Goal: Transaction & Acquisition: Book appointment/travel/reservation

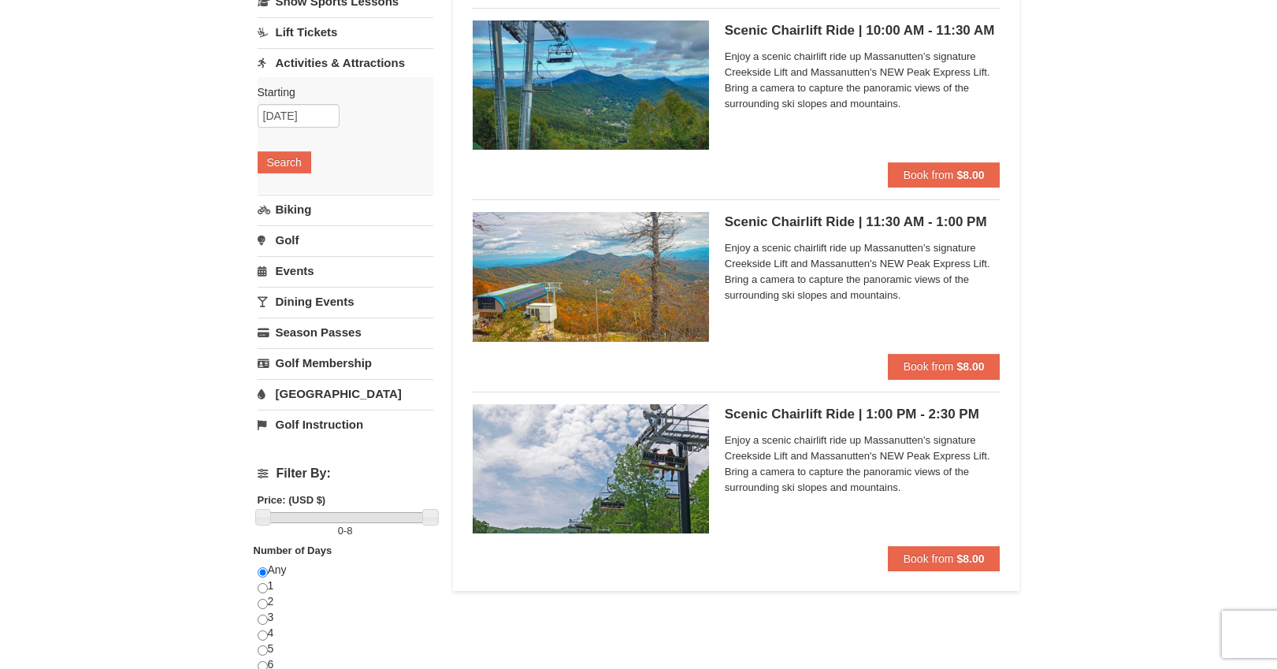
scroll to position [157, 0]
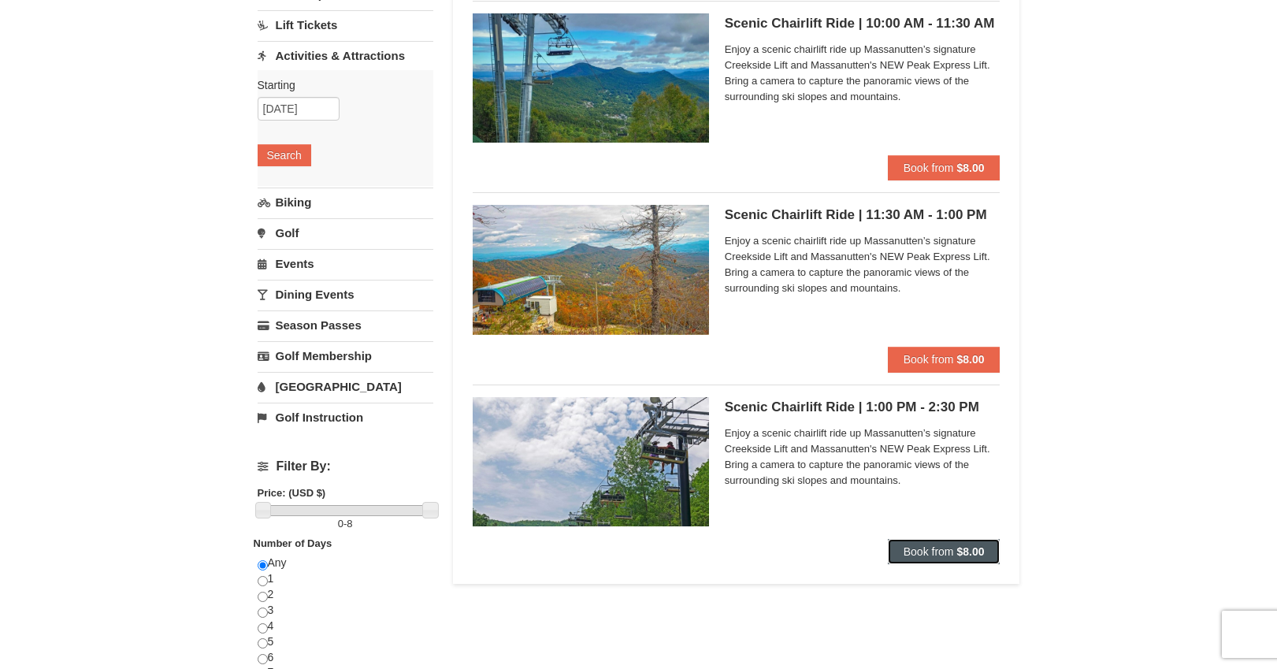
click at [912, 552] on span "Book from" at bounding box center [929, 551] width 50 height 13
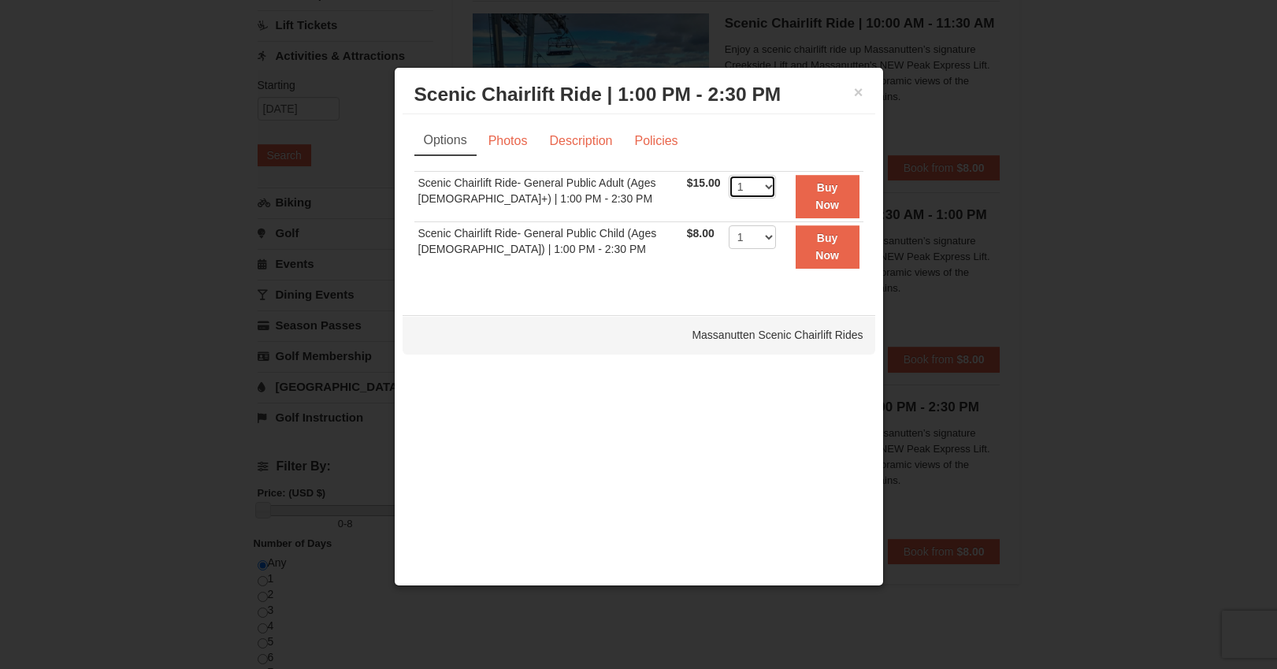
click at [764, 190] on select "1 2 3 4 5 6 7 8 9 10 11 12 13 14 15 16 17 18 19 20 21 22" at bounding box center [752, 187] width 47 height 24
select select "2"
click at [632, 139] on link "Policies" at bounding box center [656, 141] width 64 height 30
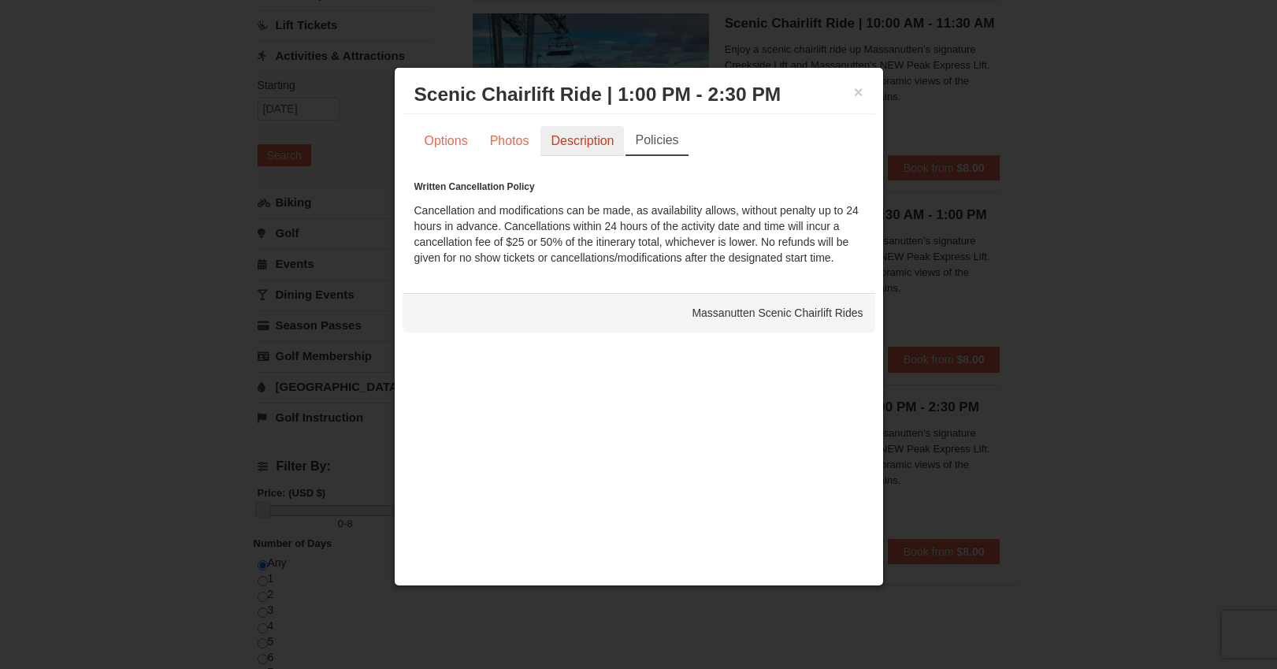
click at [577, 139] on link "Description" at bounding box center [583, 141] width 84 height 30
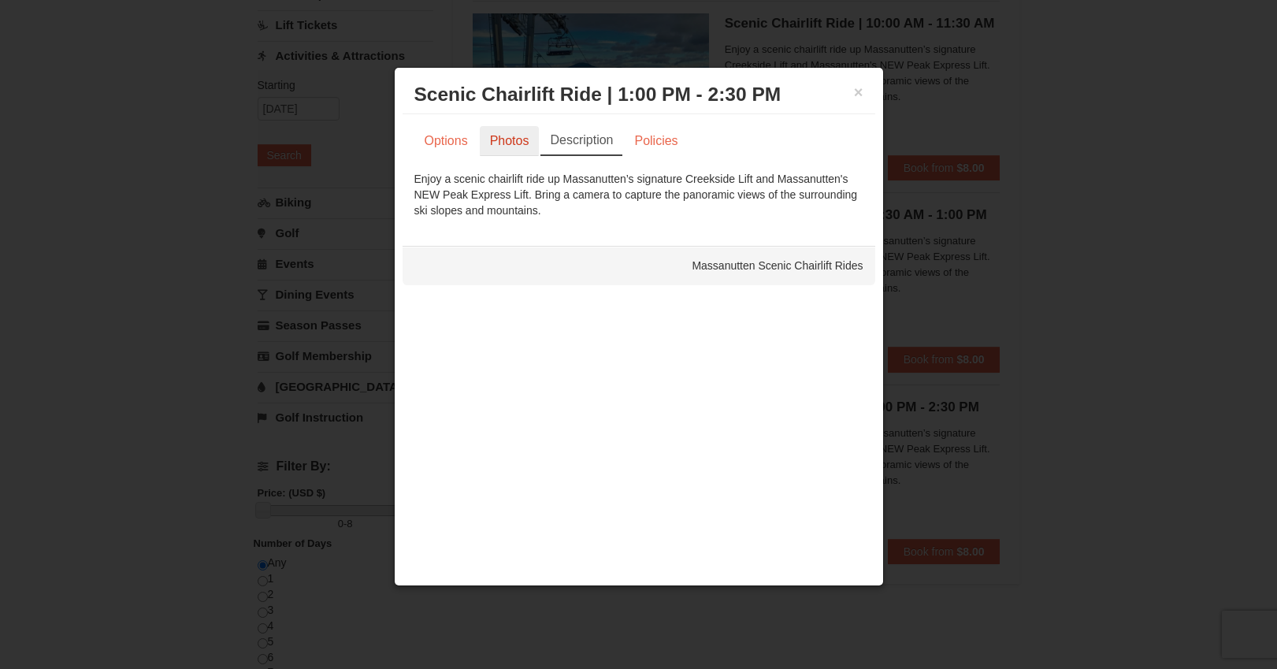
click at [501, 137] on link "Photos" at bounding box center [510, 141] width 60 height 30
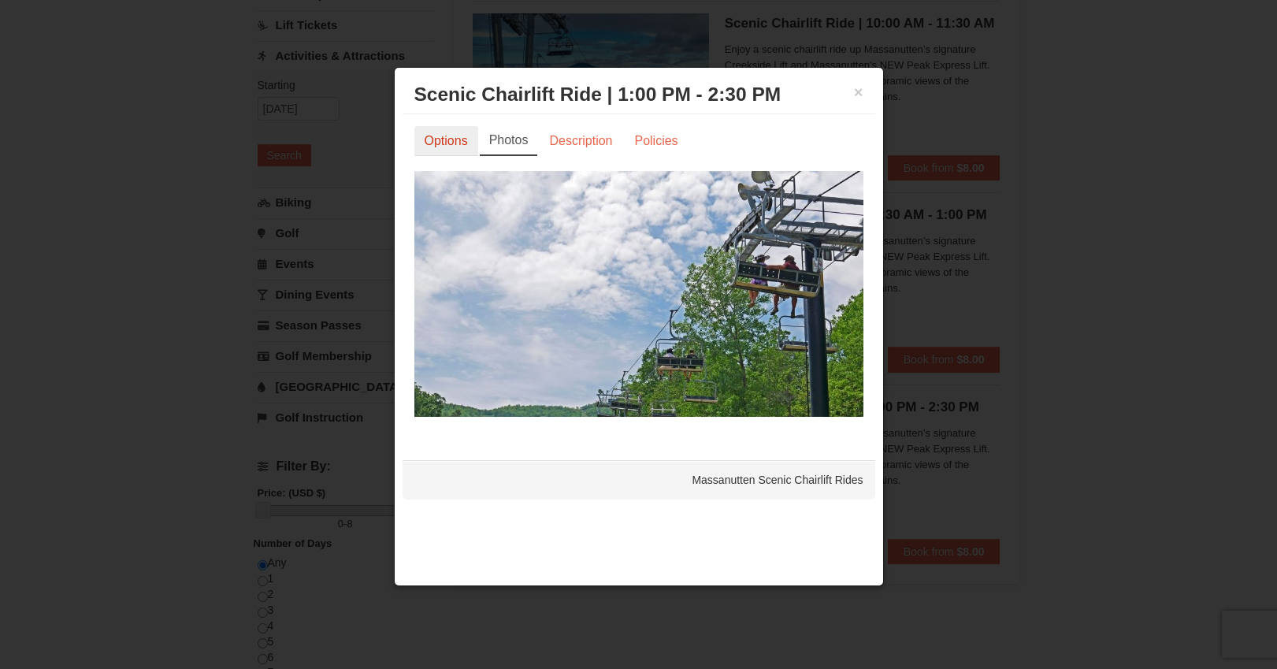
click at [455, 141] on link "Options" at bounding box center [446, 141] width 64 height 30
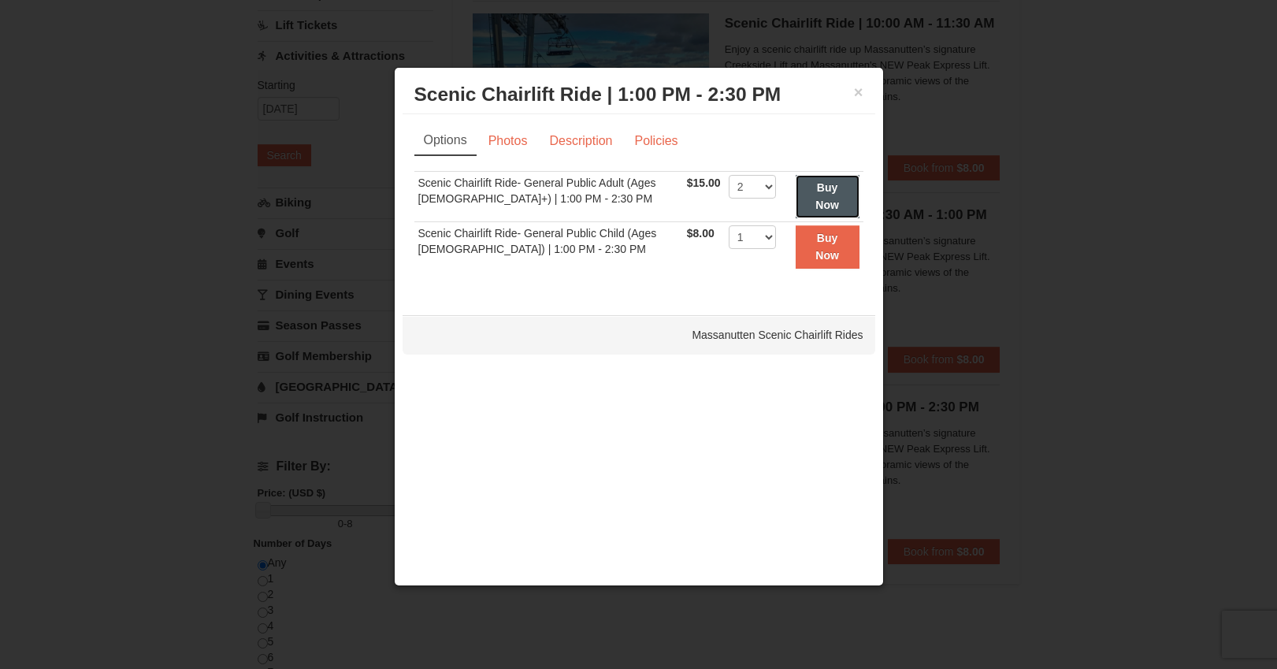
click at [816, 197] on strong "Buy Now" at bounding box center [828, 196] width 24 height 30
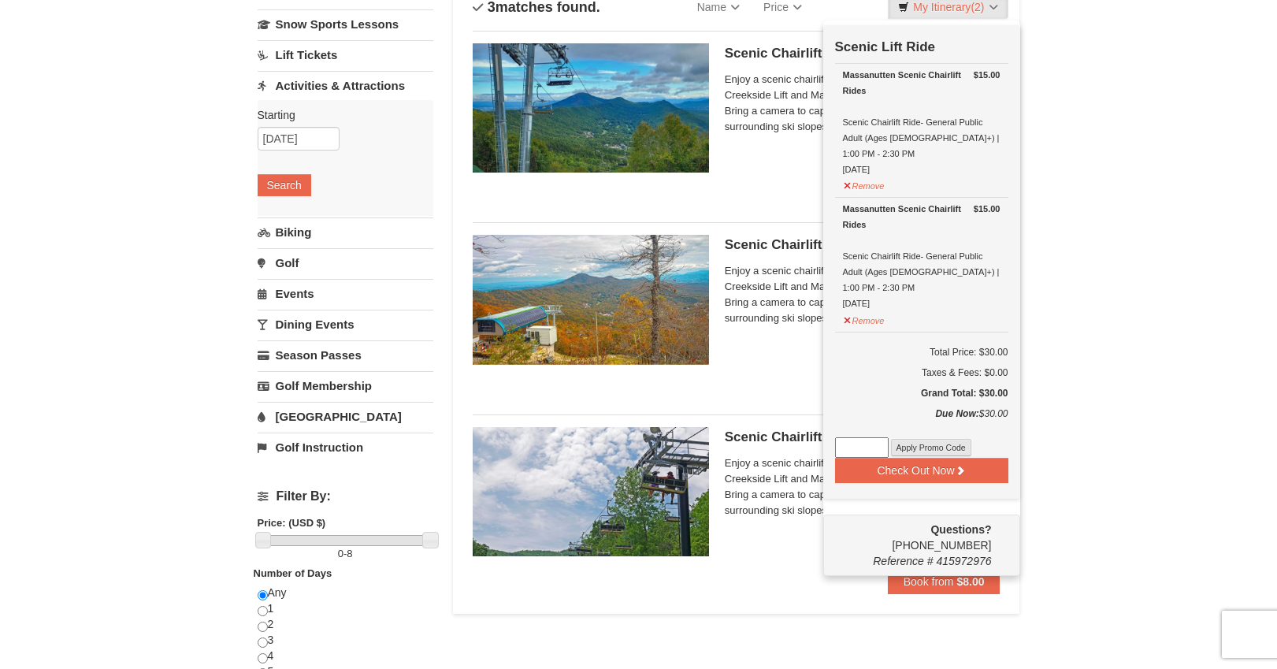
scroll to position [153, 0]
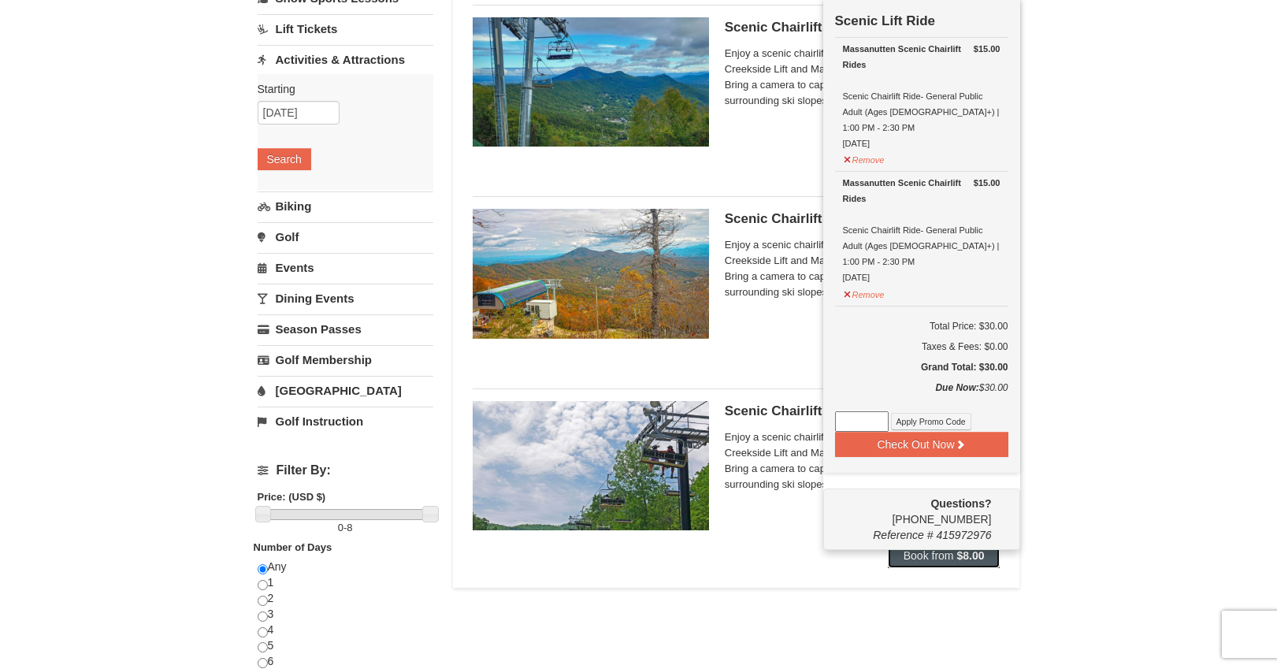
click at [946, 559] on span "Book from" at bounding box center [929, 555] width 50 height 13
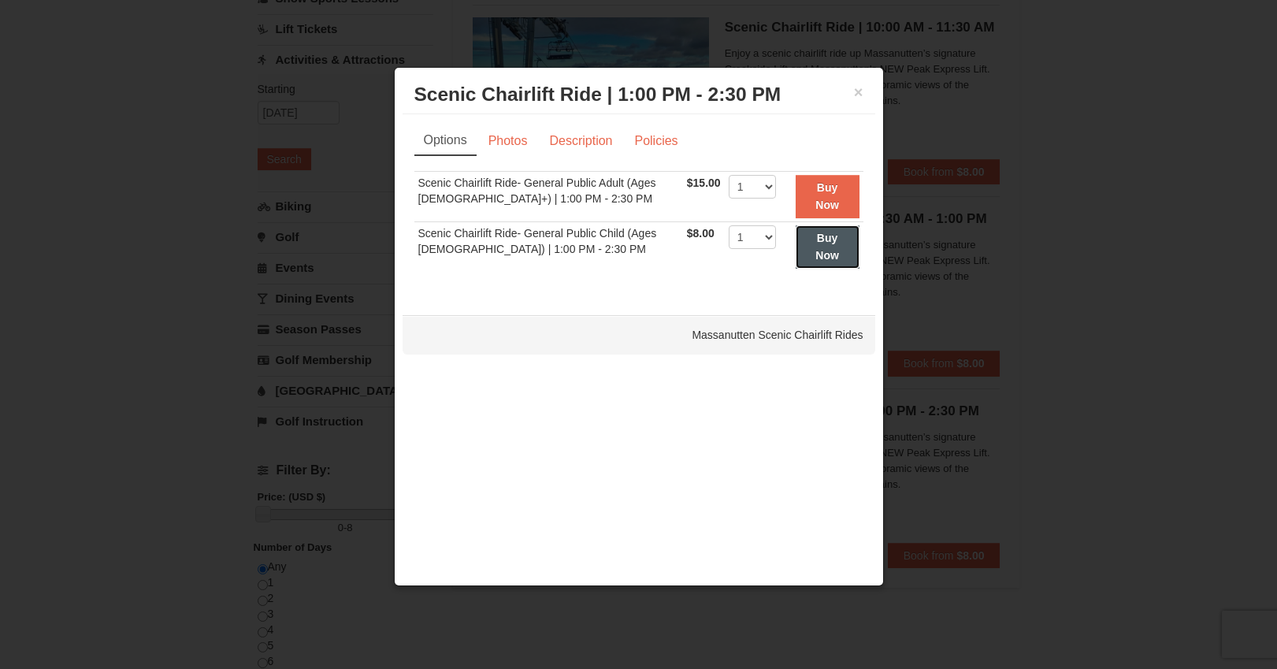
click at [819, 259] on strong "Buy Now" at bounding box center [828, 247] width 24 height 30
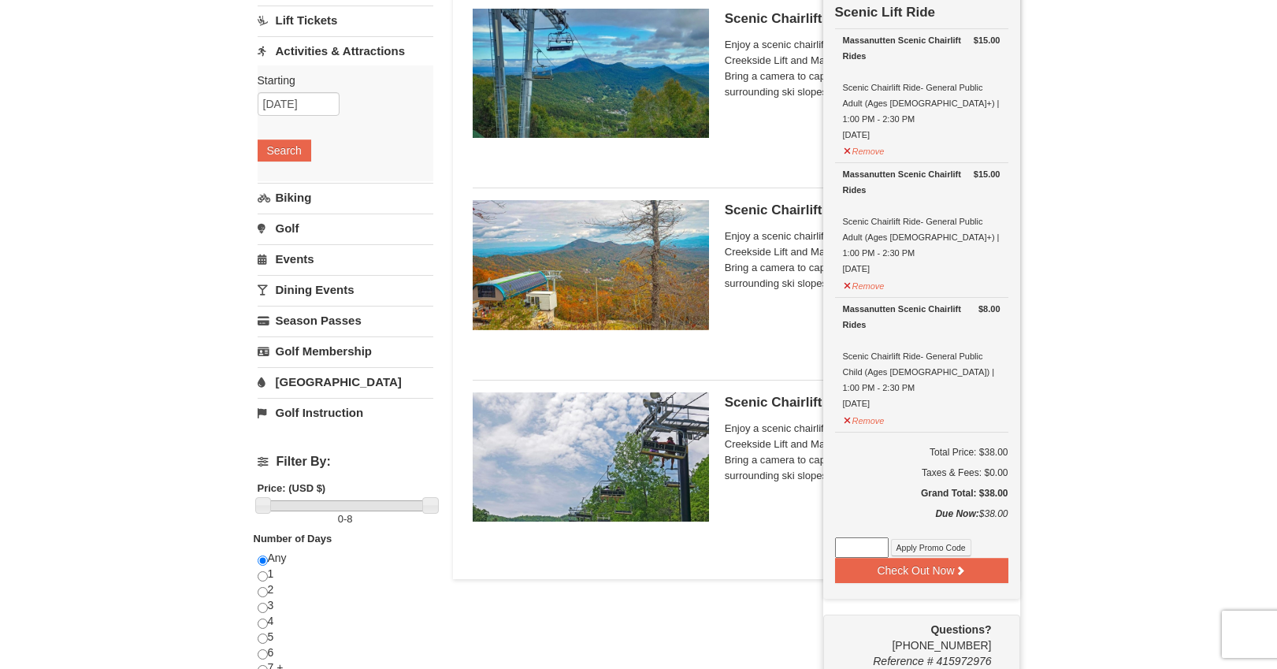
scroll to position [177, 0]
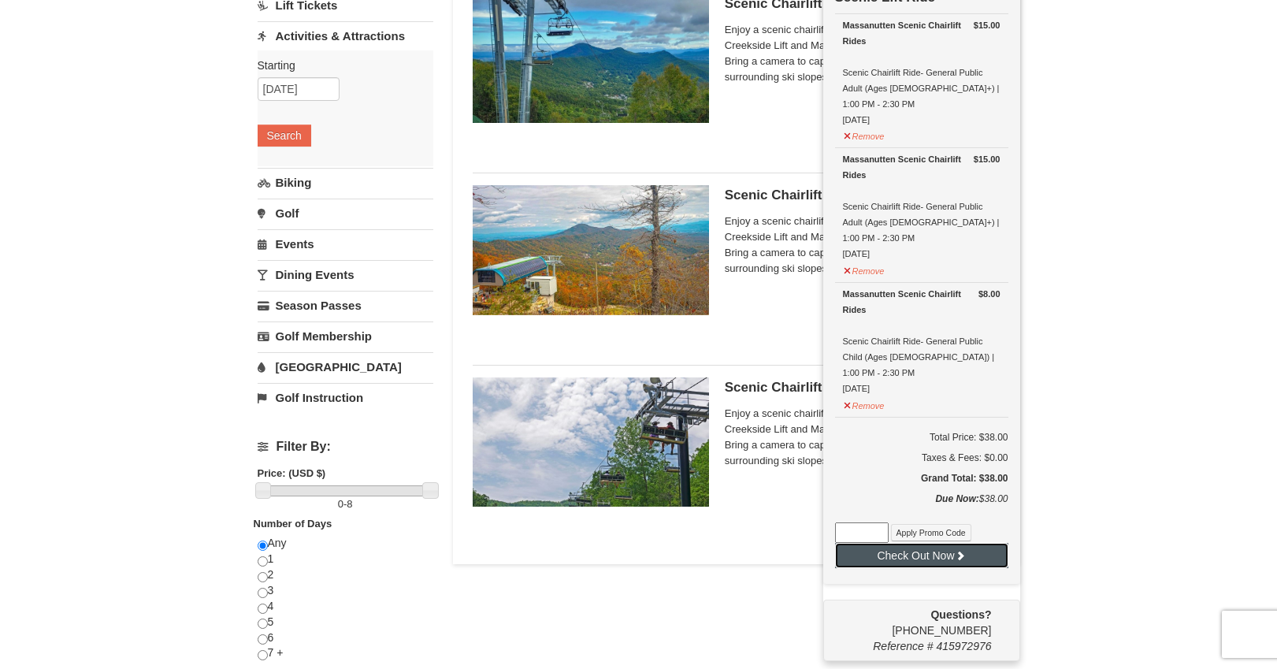
click at [909, 543] on button "Check Out Now" at bounding box center [921, 555] width 173 height 25
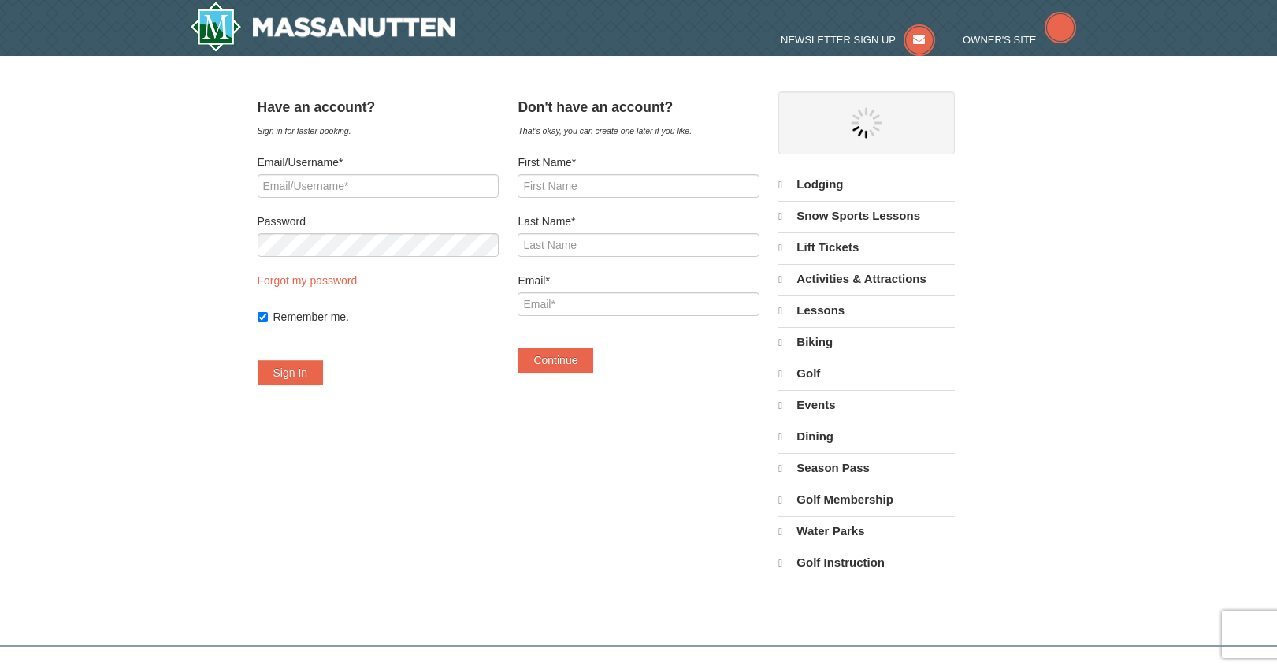
select select "9"
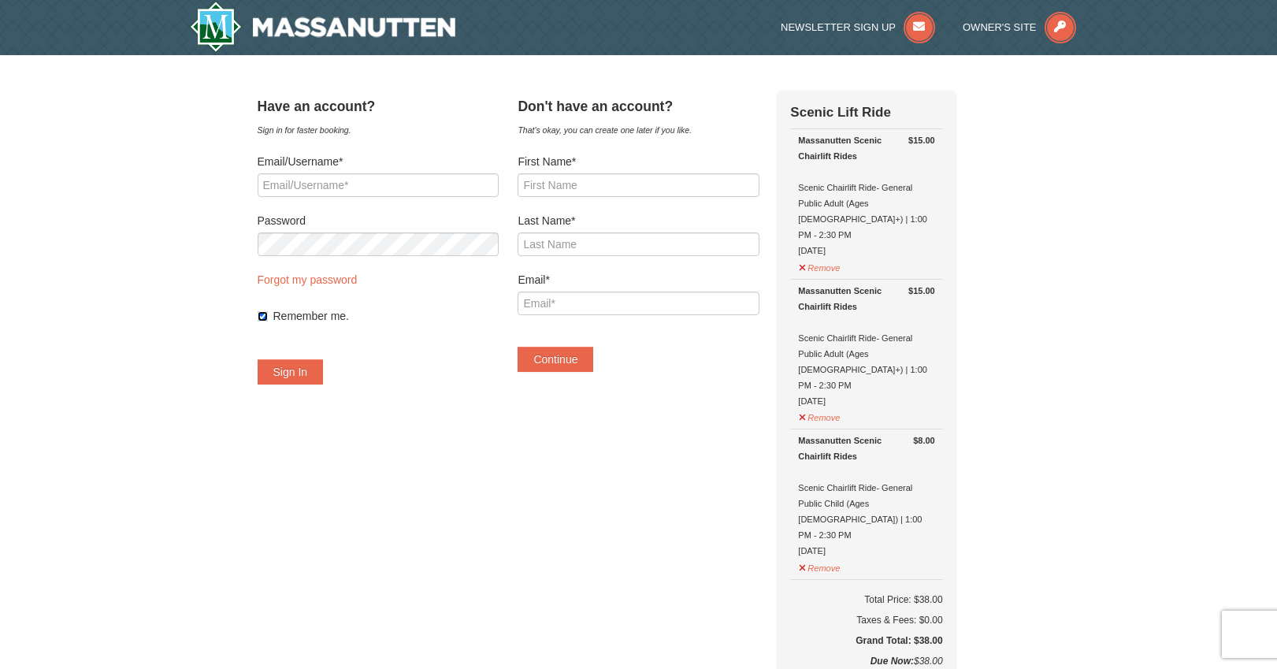
click at [268, 314] on input "Remember me." at bounding box center [263, 316] width 10 height 10
checkbox input "false"
click at [596, 185] on input "First Name*" at bounding box center [638, 185] width 241 height 24
type input "Kate"
type input "Bergey"
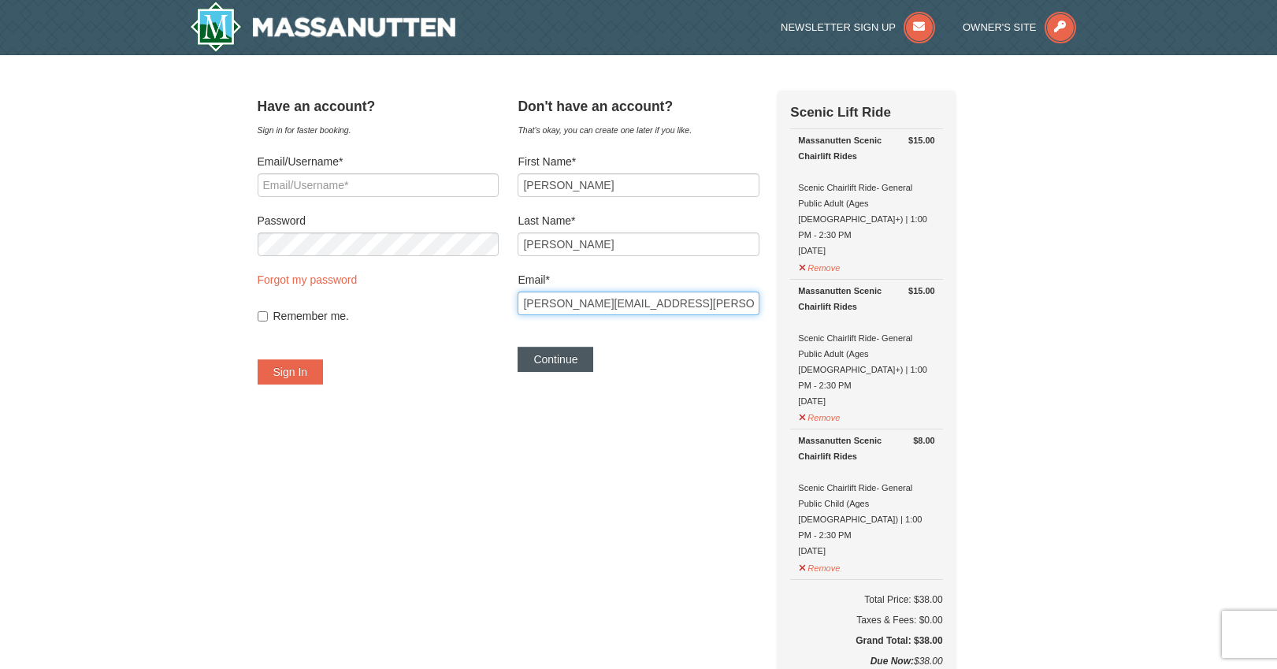
type input "[PERSON_NAME][EMAIL_ADDRESS][PERSON_NAME][DOMAIN_NAME]"
click at [586, 355] on button "Continue" at bounding box center [556, 359] width 76 height 25
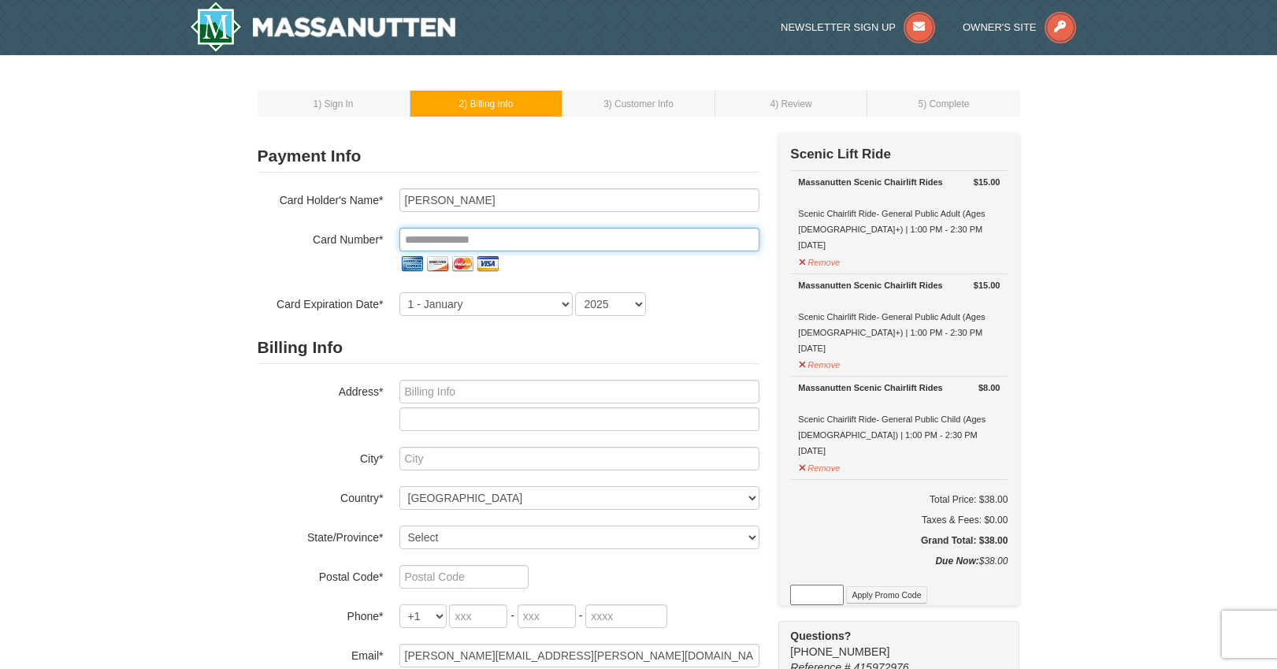
click at [441, 236] on input "tel" at bounding box center [580, 240] width 360 height 24
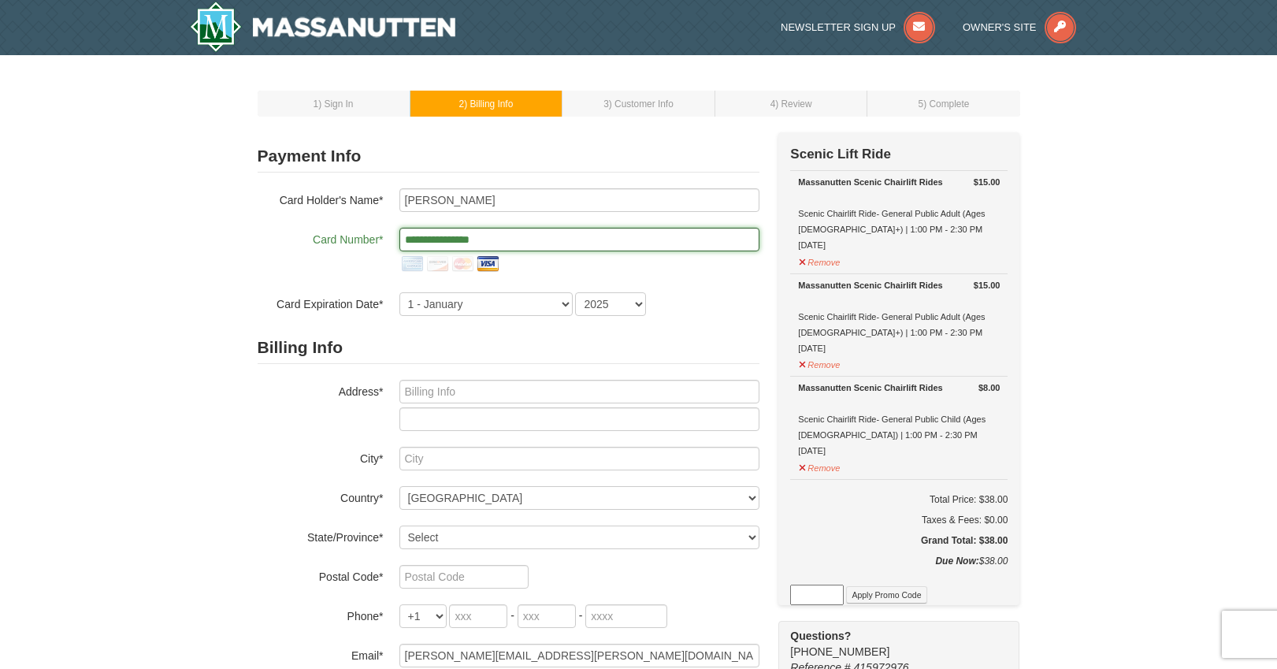
type input "**********"
click at [432, 304] on select "1 - January 2 - February 3 - March 4 - April 5 - May 6 - June 7 - July 8 - Augu…" at bounding box center [486, 304] width 173 height 24
select select "7"
click at [596, 311] on select "2025 2026 2027 2028 2029 2030 2031 2032 2033 2034" at bounding box center [610, 304] width 71 height 24
select select "2029"
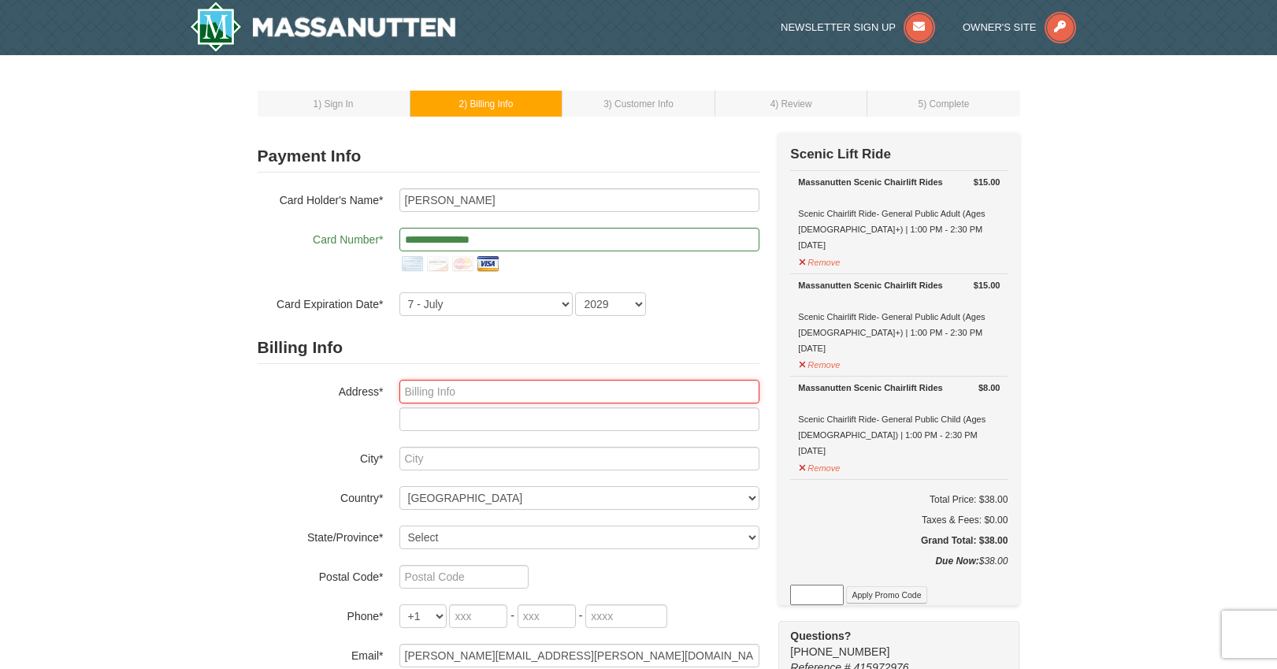
click at [497, 397] on input "text" at bounding box center [580, 392] width 360 height 24
type input "1107 Chestnut Drive"
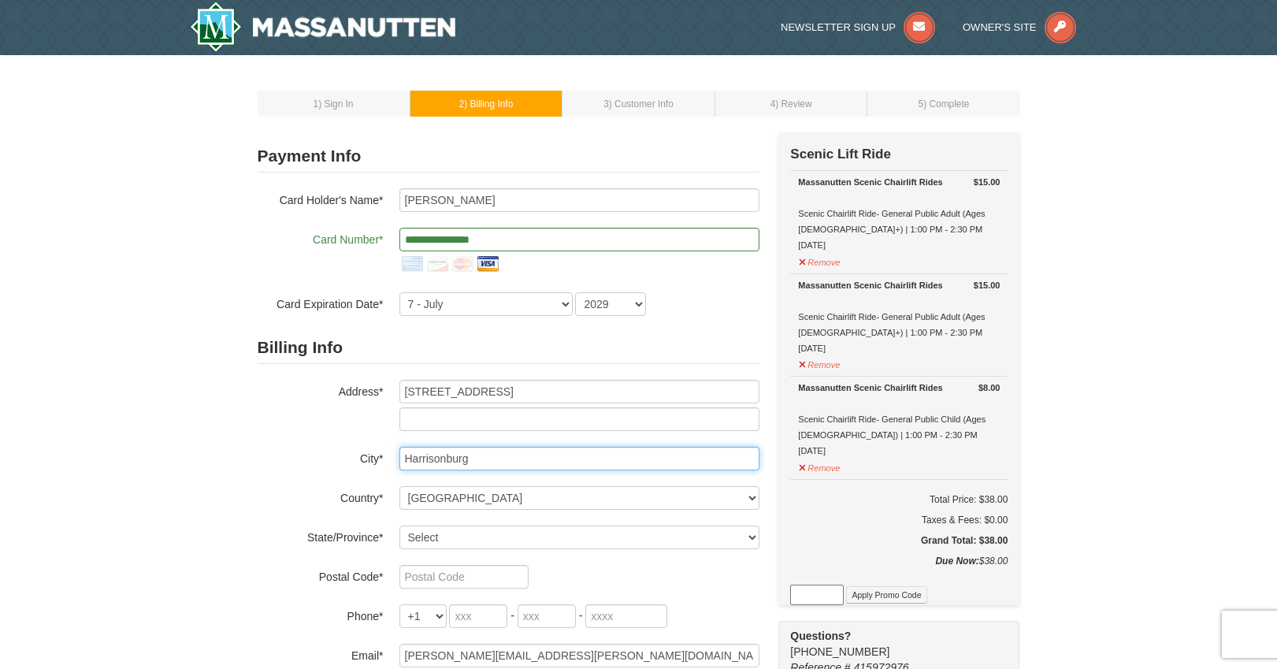
type input "Harrisonburg"
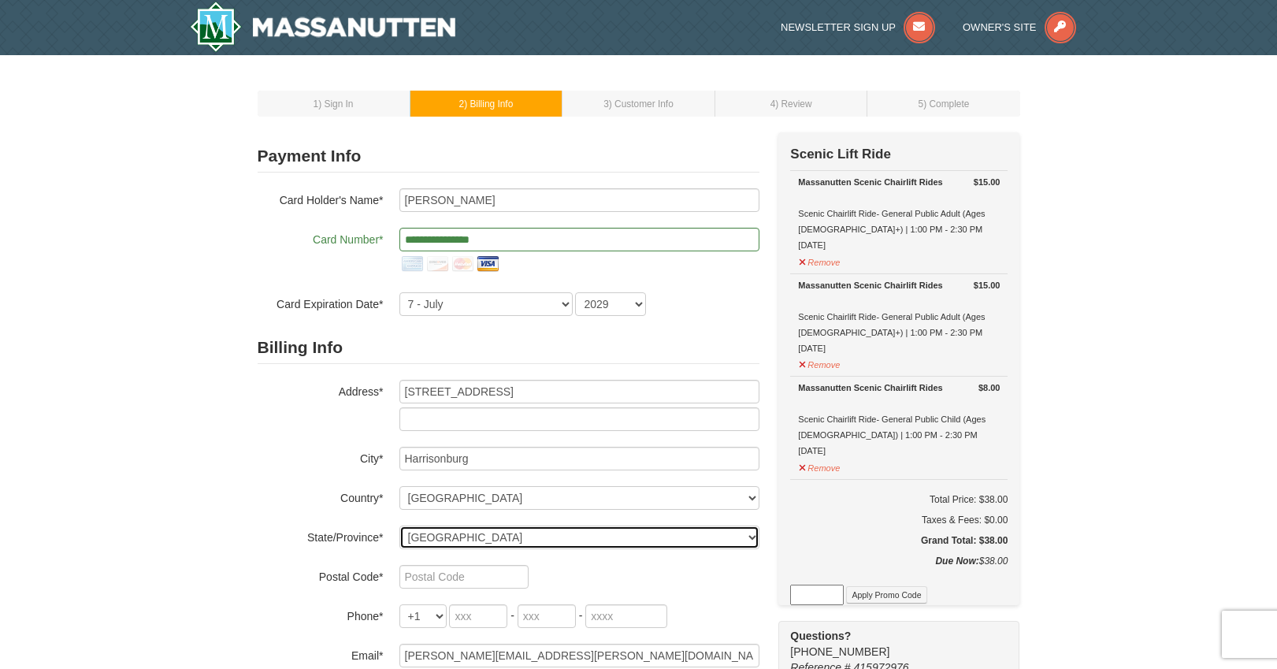
select select "VA"
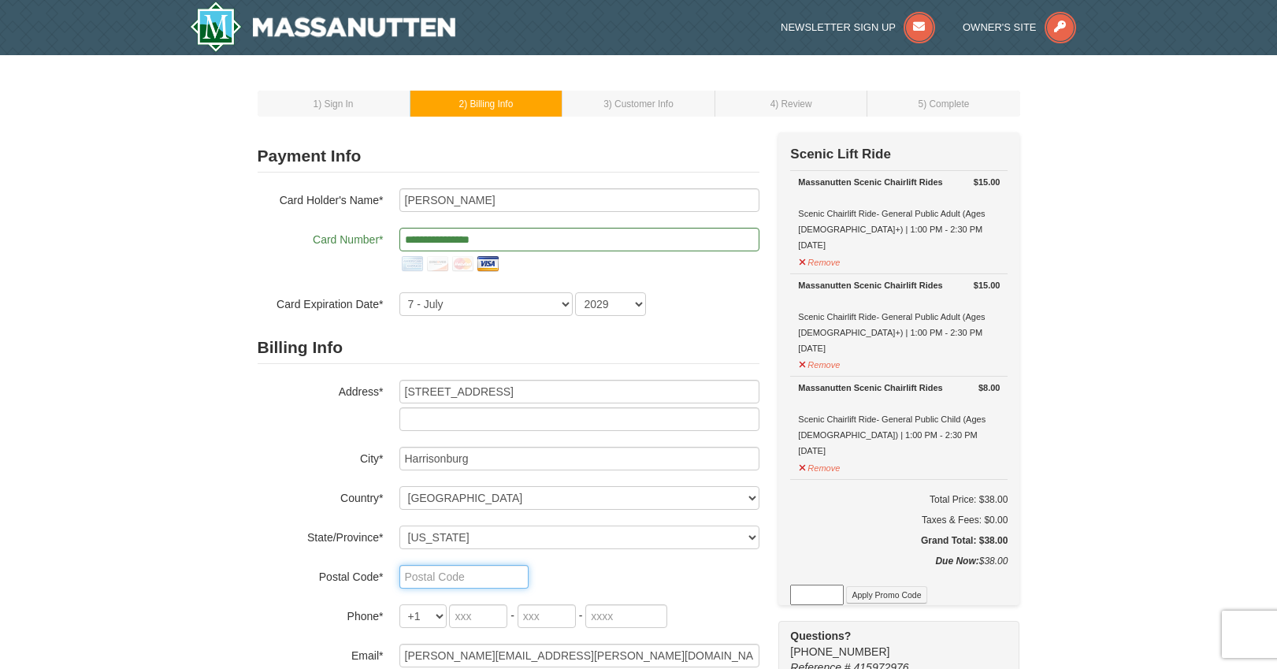
click at [437, 578] on input "text" at bounding box center [464, 577] width 129 height 24
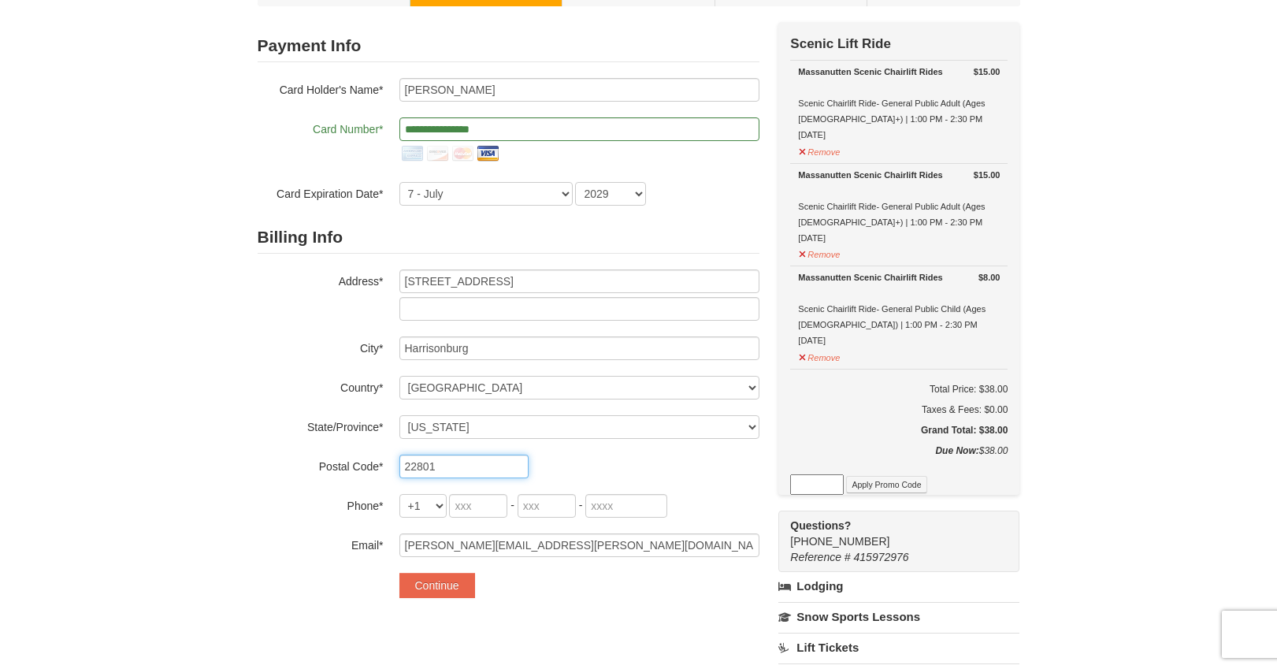
scroll to position [130, 0]
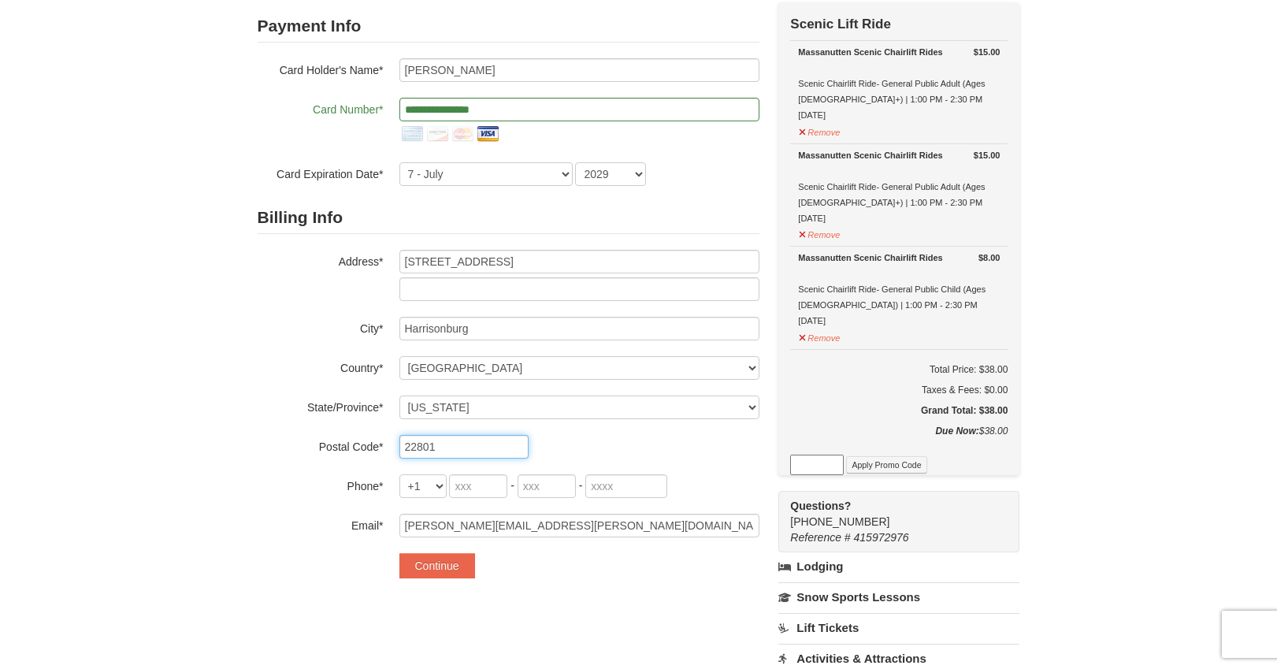
type input "22801"
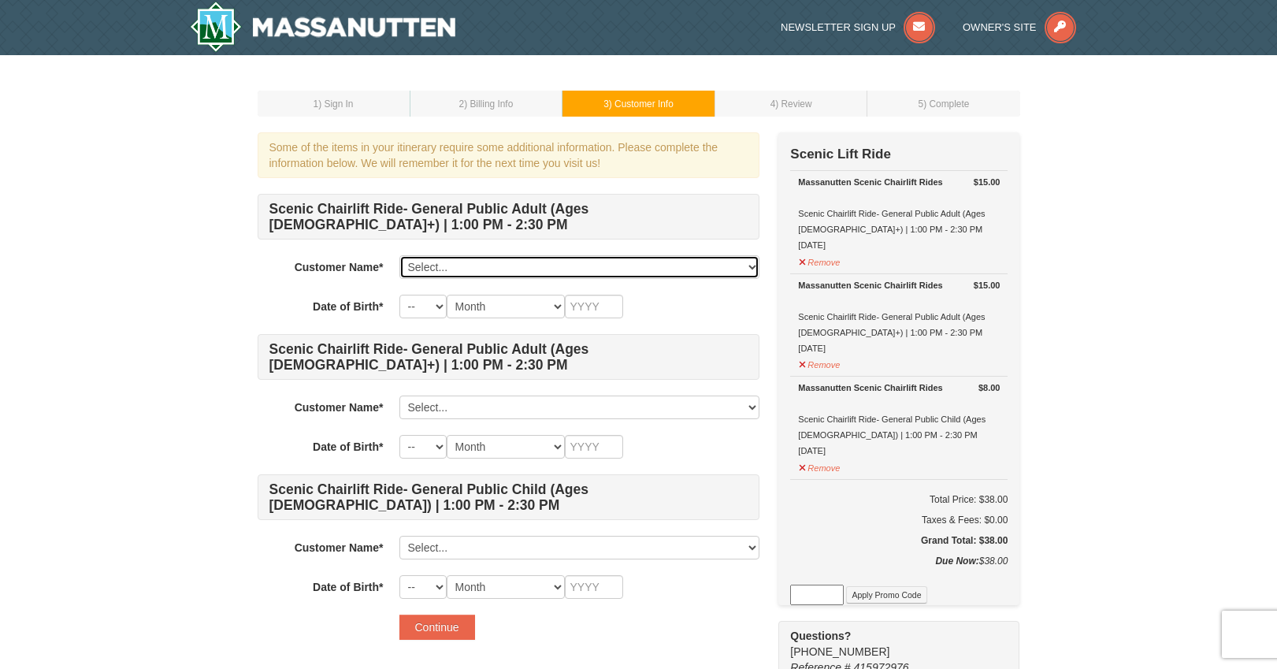
click at [482, 271] on select "Select... Kate Bergey Add New..." at bounding box center [580, 267] width 360 height 24
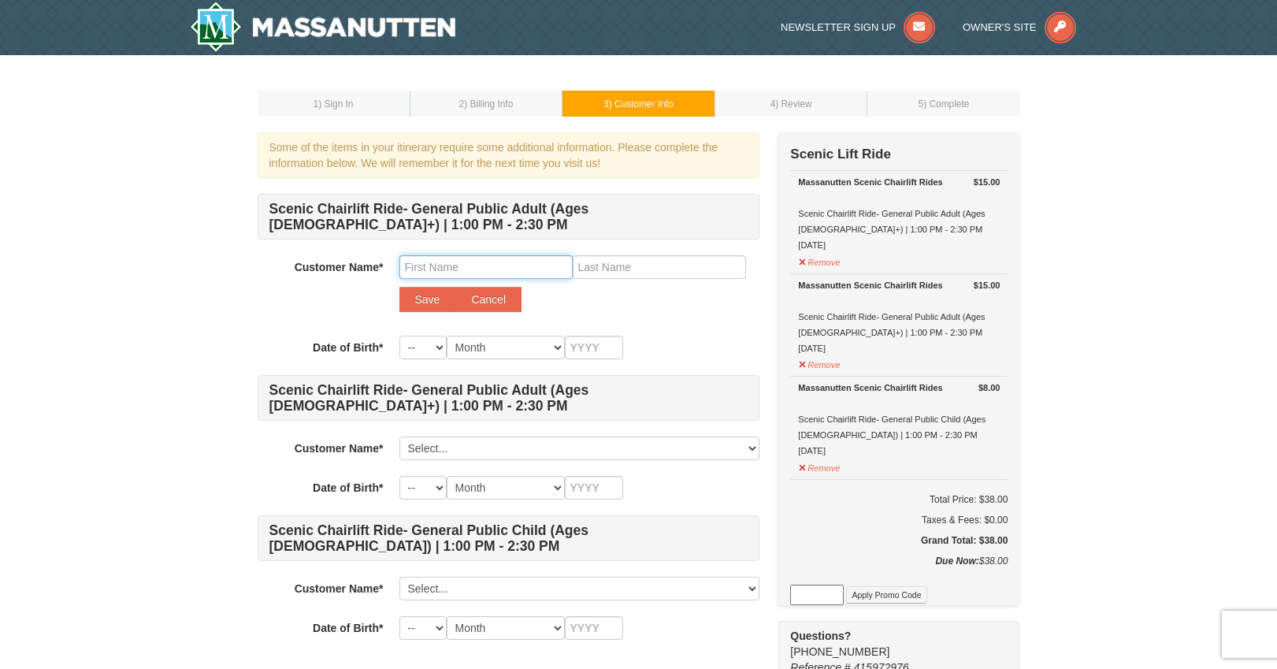
click at [466, 273] on input "text" at bounding box center [486, 267] width 173 height 24
drag, startPoint x: 537, startPoint y: 269, endPoint x: 438, endPoint y: 267, distance: 98.5
click at [438, 267] on input "Steve Nussbaum" at bounding box center [486, 267] width 173 height 24
type input "Steve"
click at [638, 269] on input "text" at bounding box center [659, 267] width 173 height 24
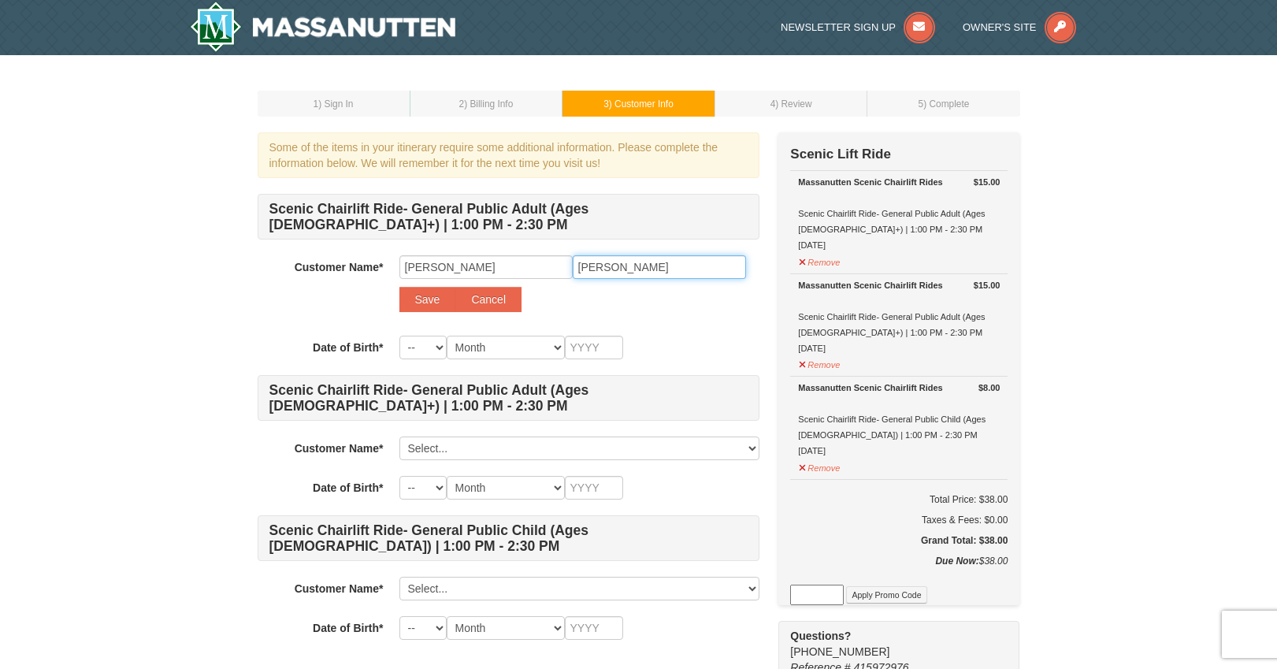
type input "Nussbaum"
click at [422, 348] on select "-- 01 02 03 04 05 06 07 08 09 10 11 12 13 14 15 16 17 18 19 20 21 22 23 24 25 2…" at bounding box center [423, 348] width 47 height 24
click at [475, 353] on select "Month January February March April May June July August September October Novem…" at bounding box center [506, 348] width 118 height 24
click at [459, 346] on select "Month January February March April May June July August September October Novem…" at bounding box center [506, 348] width 118 height 24
click at [429, 346] on select "-- 01 02 03 04 05 06 07 08 09 10 11 12 13 14 15 16 17 18 19 20 21 22 23 24 25 2…" at bounding box center [423, 348] width 47 height 24
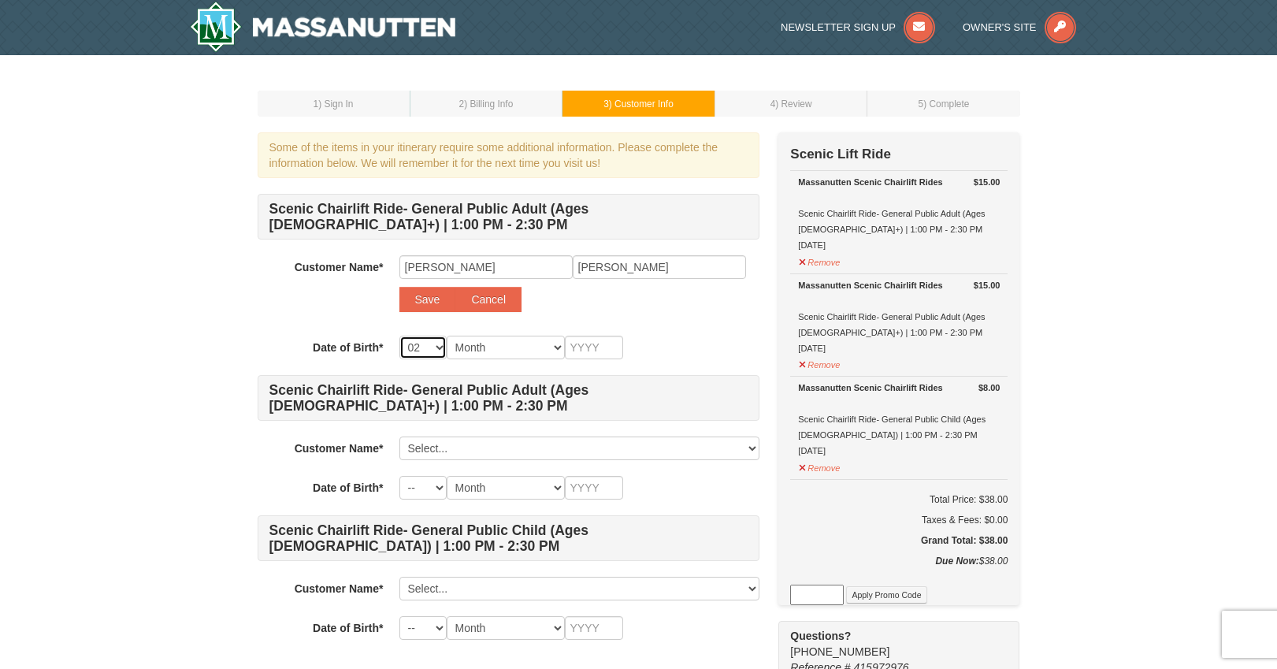
select select "09"
click at [476, 345] on select "Month January February March April May June July August September October Novem…" at bounding box center [506, 348] width 118 height 24
select select "02"
click at [588, 348] on input "text" at bounding box center [594, 348] width 58 height 24
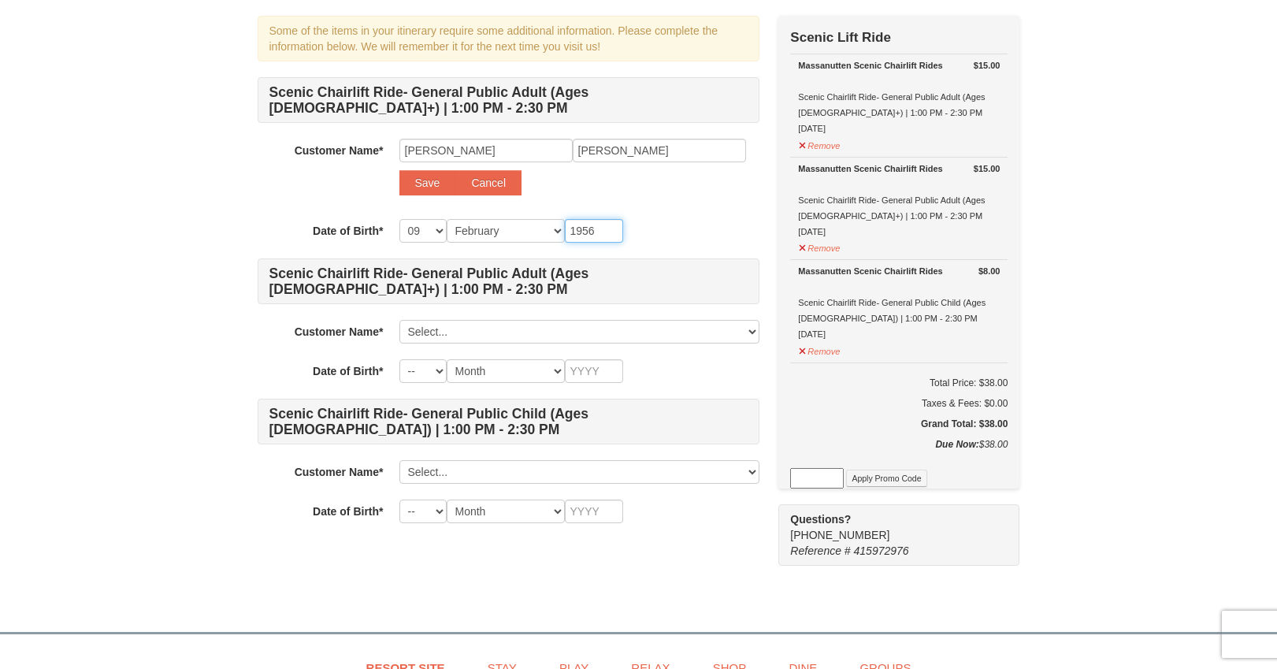
scroll to position [123, 0]
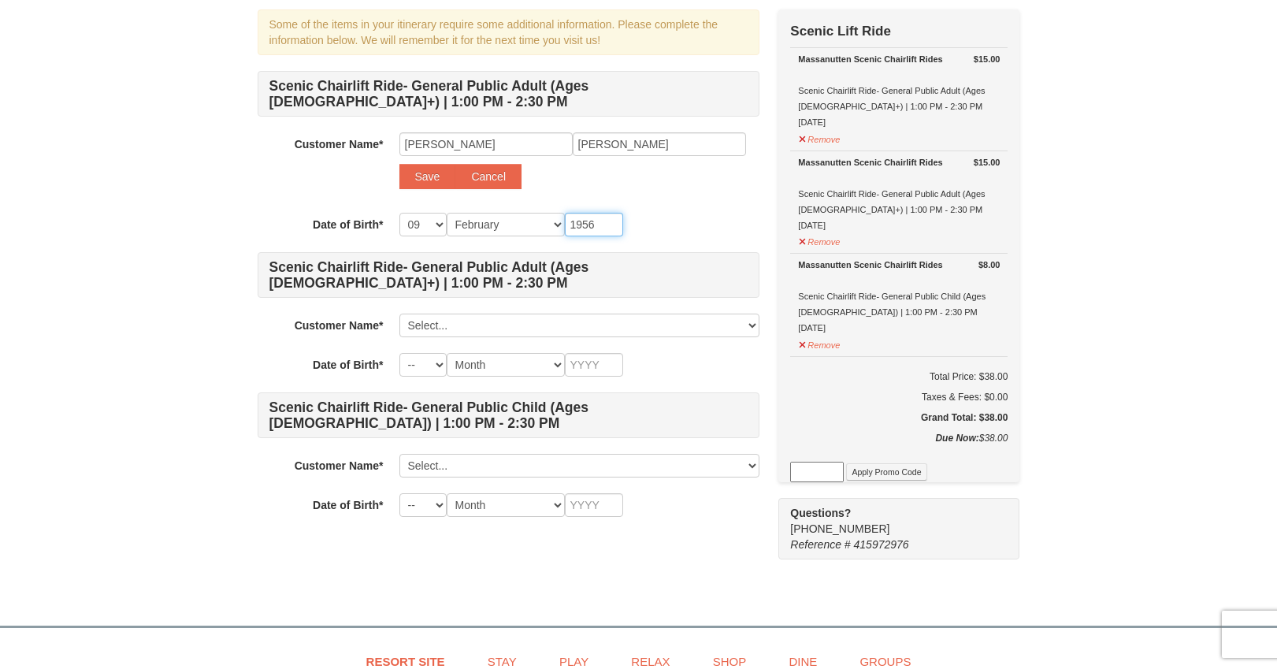
type input "1956"
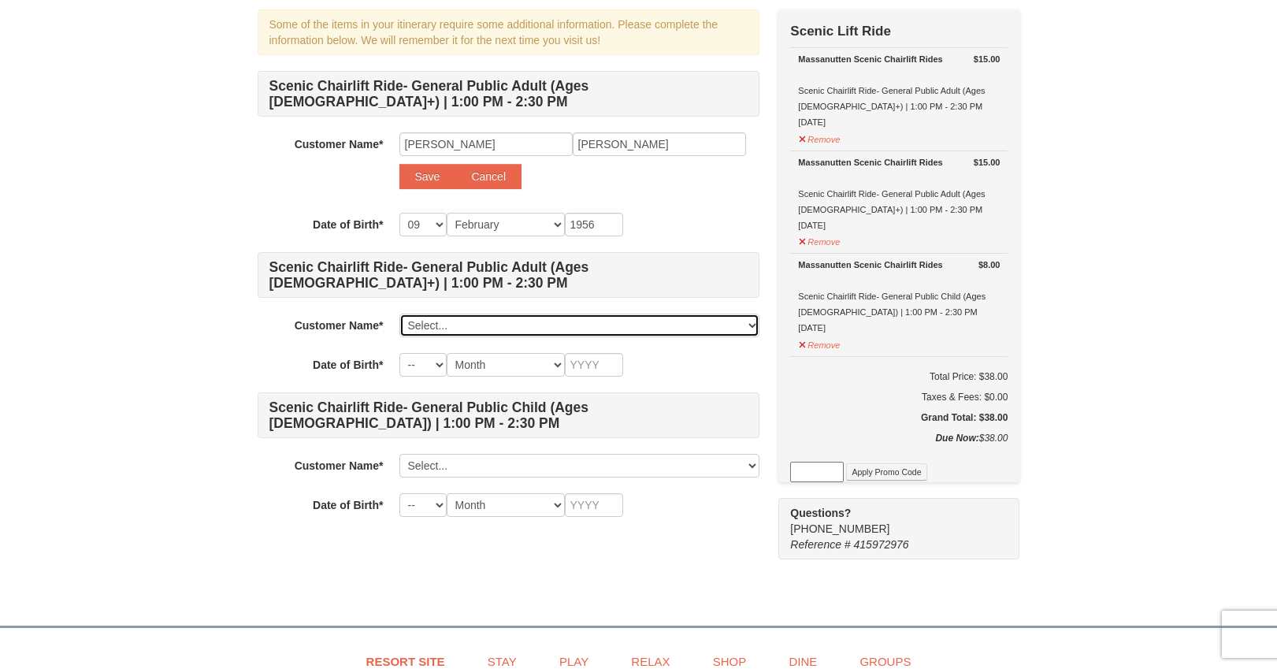
click at [452, 325] on select "Select... Kate Bergey Add New..." at bounding box center [580, 326] width 360 height 24
select select
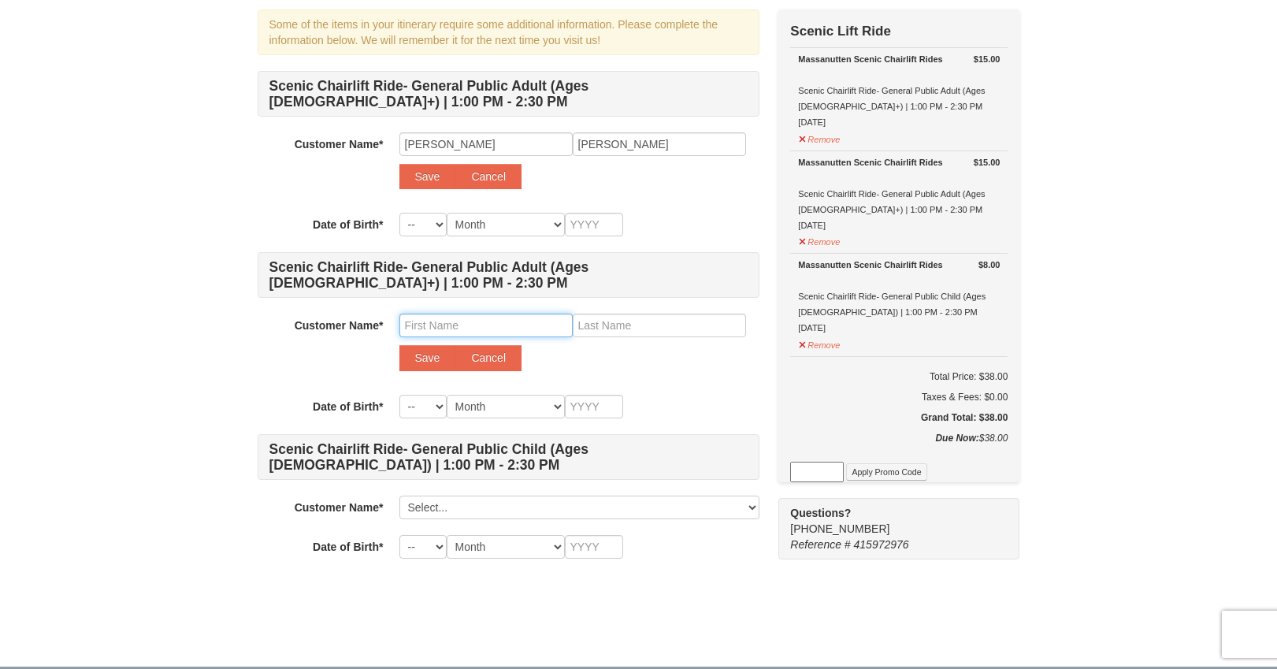
click at [456, 331] on input "text" at bounding box center [486, 326] width 173 height 24
type input "Kay"
type input "Nussbaum"
click at [419, 410] on select "-- 01 02 03 04 05 06 07 08 09 10 11 12 13 14 15 16 17 18 19 20 21 22 23 24 25 2…" at bounding box center [423, 407] width 47 height 24
select select "08"
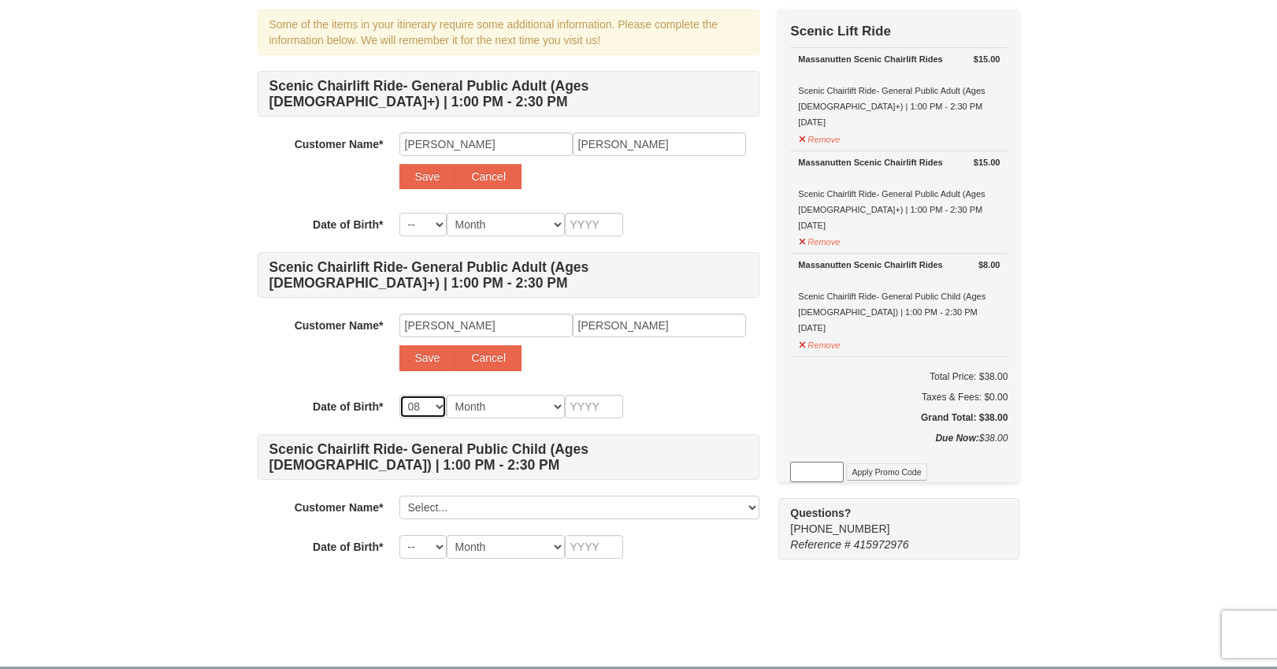
select select "08"
click at [474, 402] on select "Month January February March April May June July August September October Novem…" at bounding box center [506, 407] width 118 height 24
select select "10"
click at [585, 412] on input "text" at bounding box center [594, 407] width 58 height 24
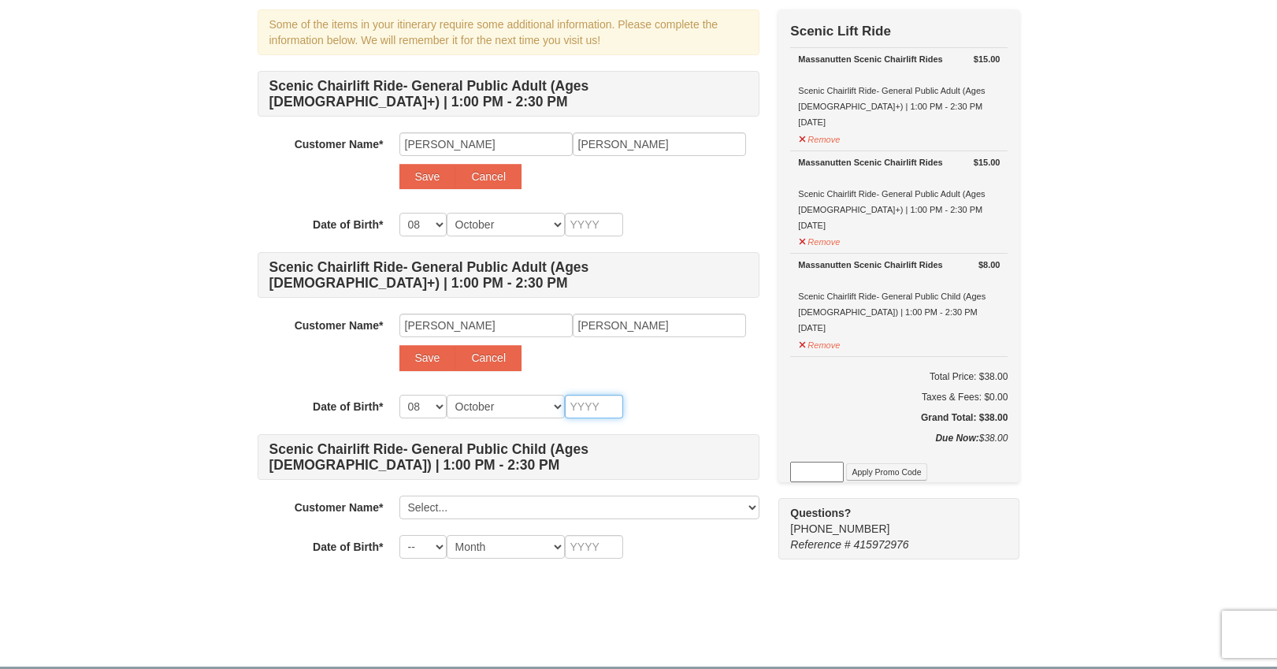
type input "1"
type input "19"
type input "195"
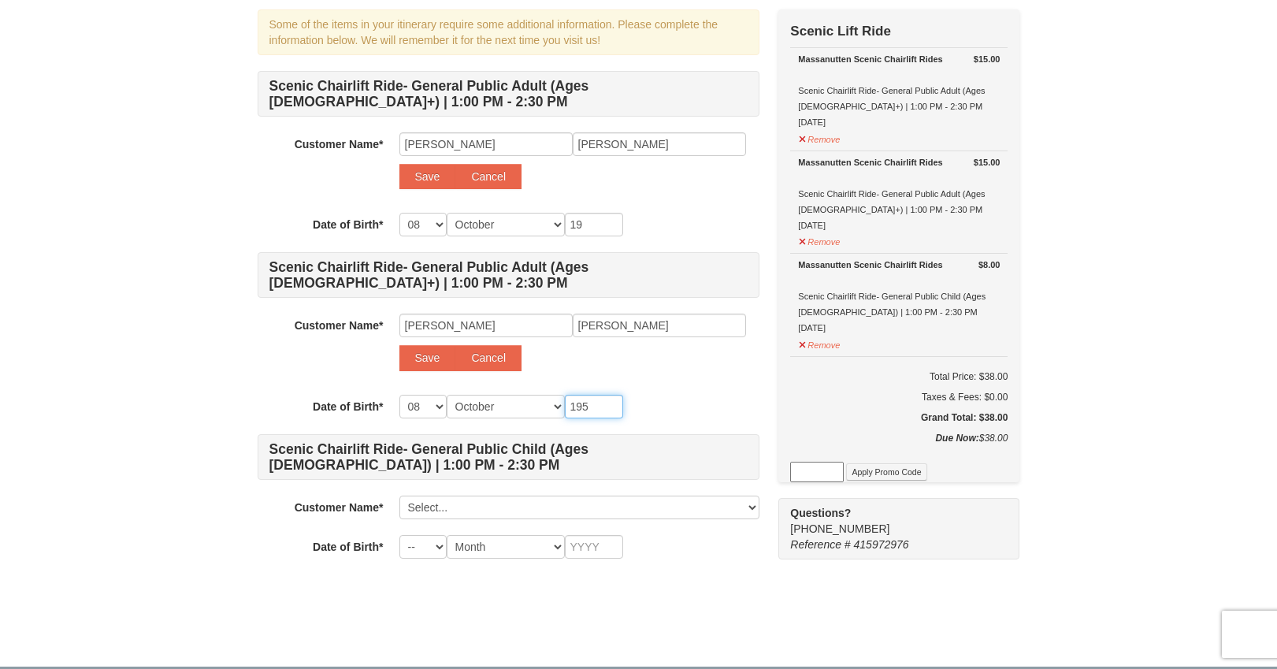
type input "195"
type input "1955"
click at [437, 513] on select "Select... Kate Bergey Add New..." at bounding box center [580, 508] width 360 height 24
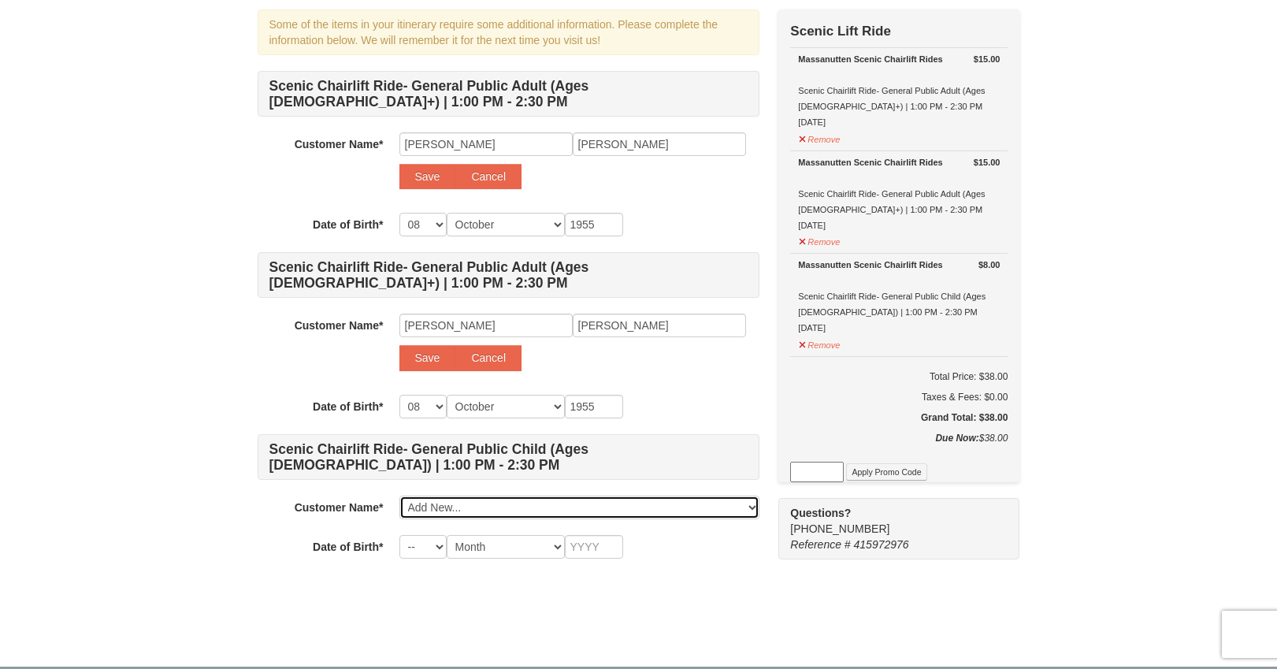
select select
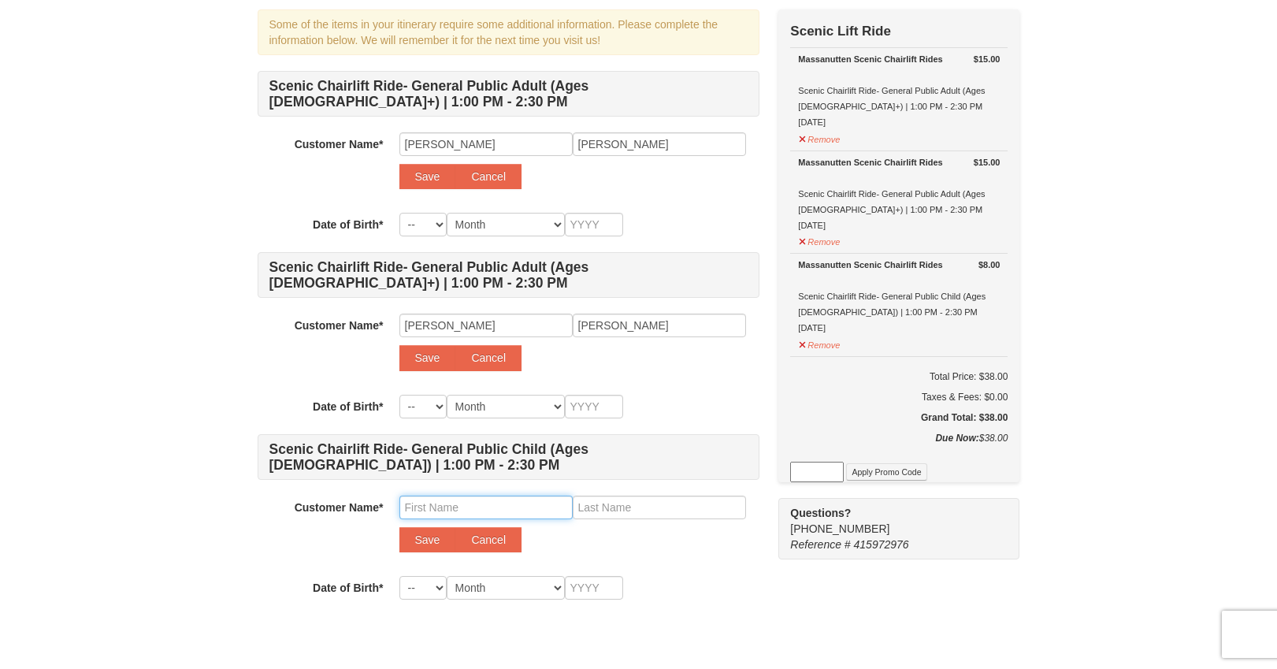
click at [442, 511] on input "text" at bounding box center [486, 508] width 173 height 24
type input "Lydia"
type input "Bergey"
click at [411, 594] on select "-- 01 02 03 04 05 06 07 08 09 10 11 12 13 14 15 16 17 18 19 20 21 22 23 24 25 2…" at bounding box center [423, 588] width 47 height 24
select select "21"
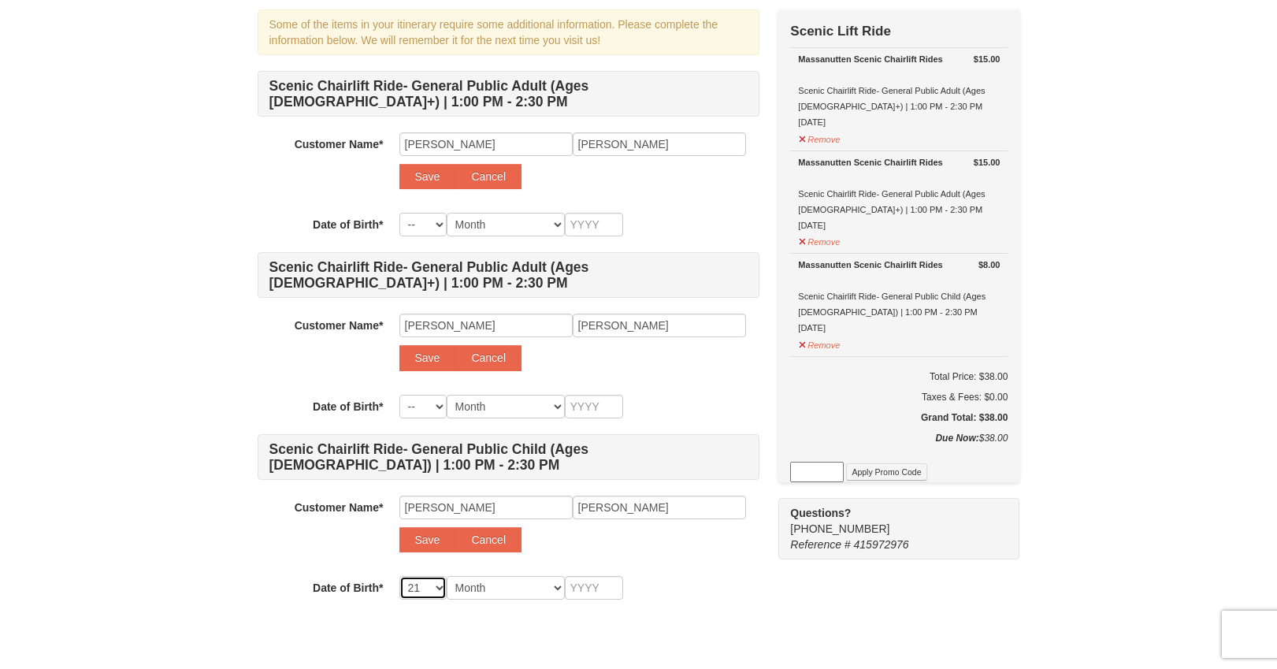
select select "21"
click at [486, 586] on select "Month January February March April May June July August September October Novem…" at bounding box center [506, 588] width 118 height 24
select select "09"
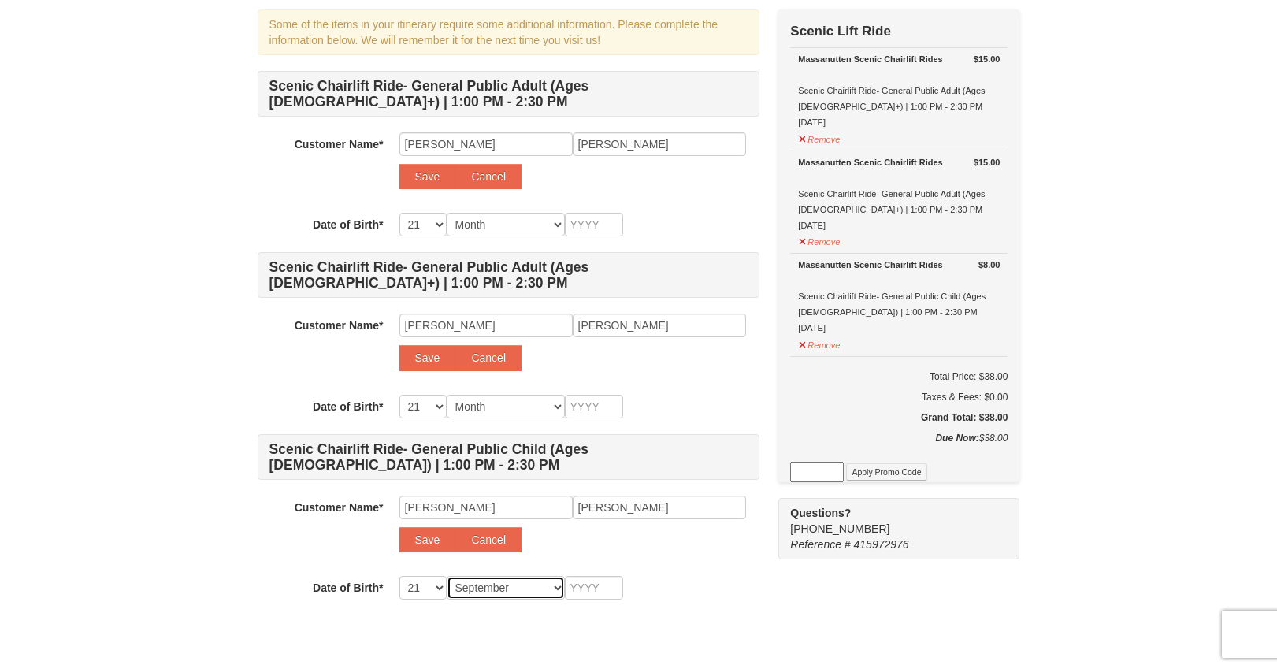
select select "09"
click at [582, 586] on input "text" at bounding box center [594, 588] width 58 height 24
type input "2"
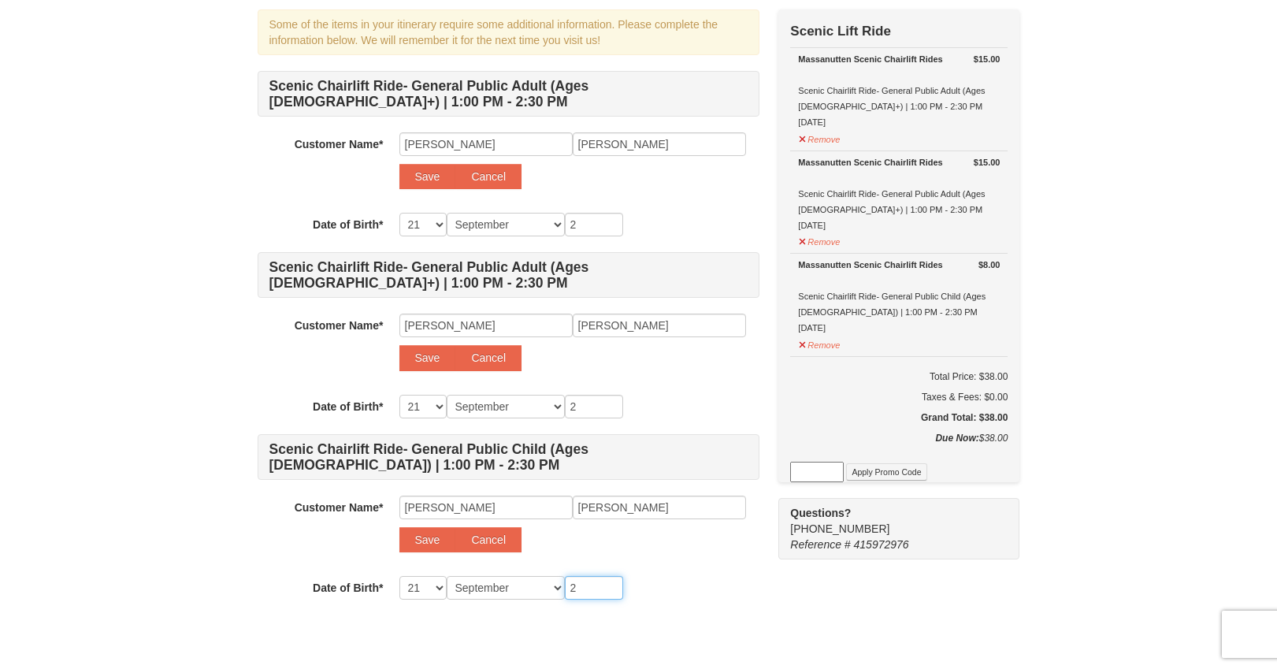
type input "20"
type input "201"
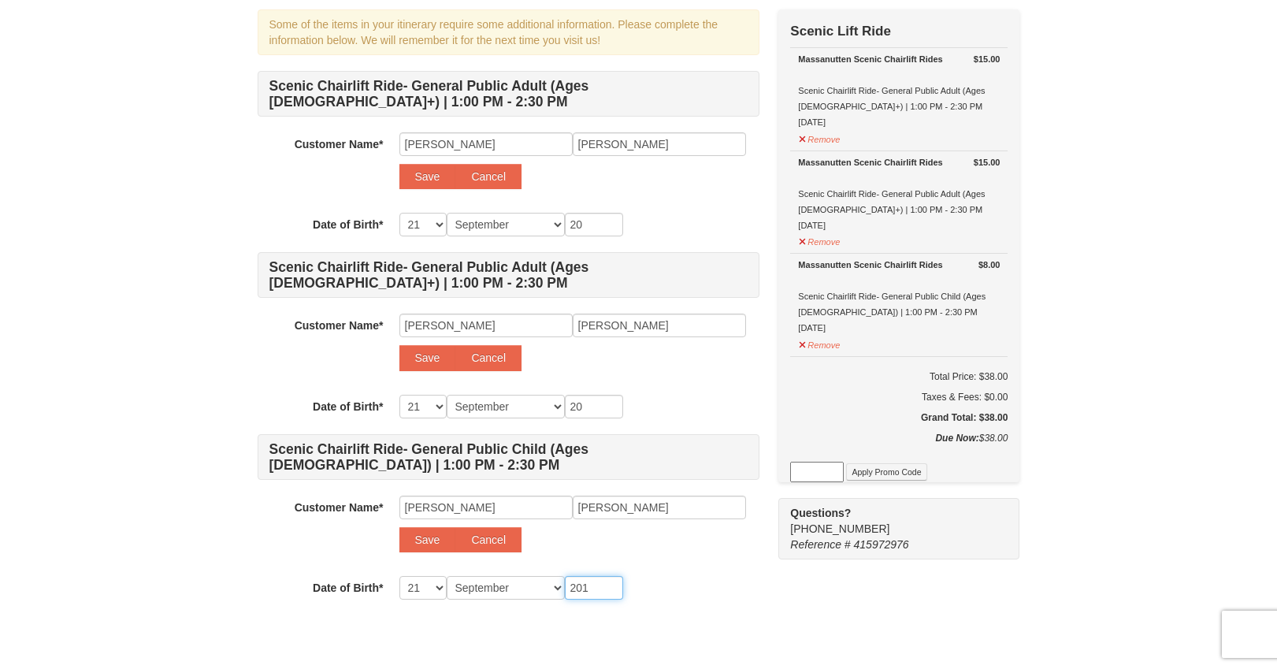
type input "201"
type input "2018"
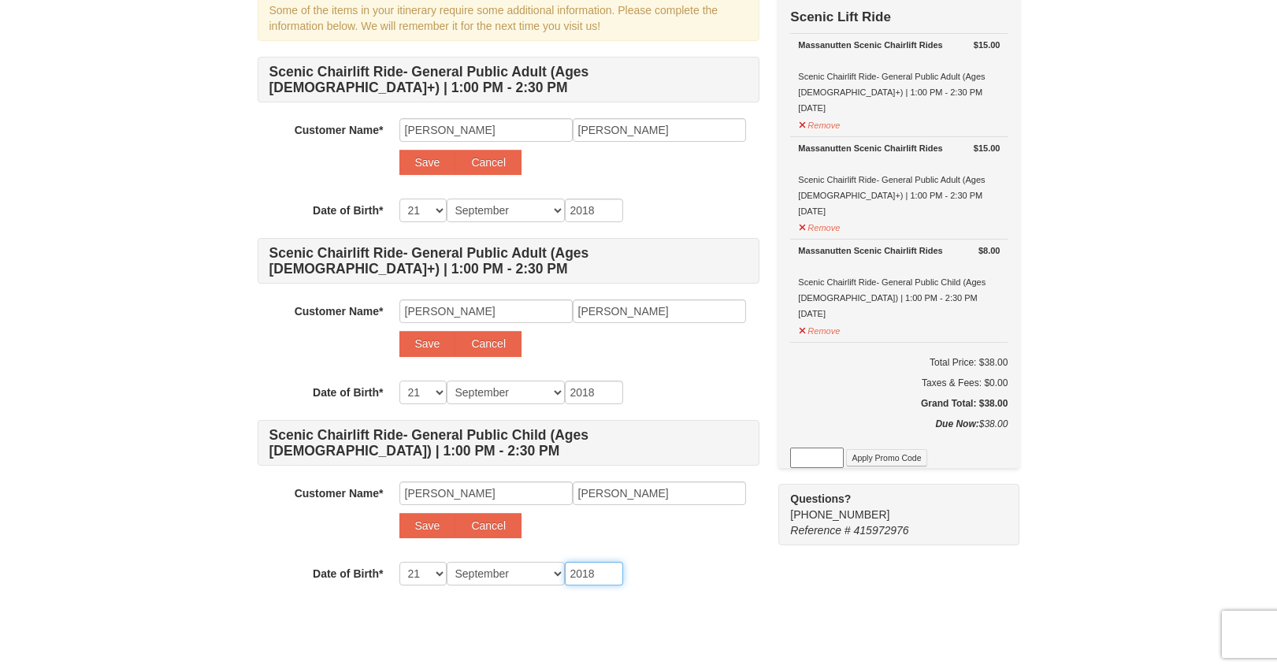
scroll to position [0, 0]
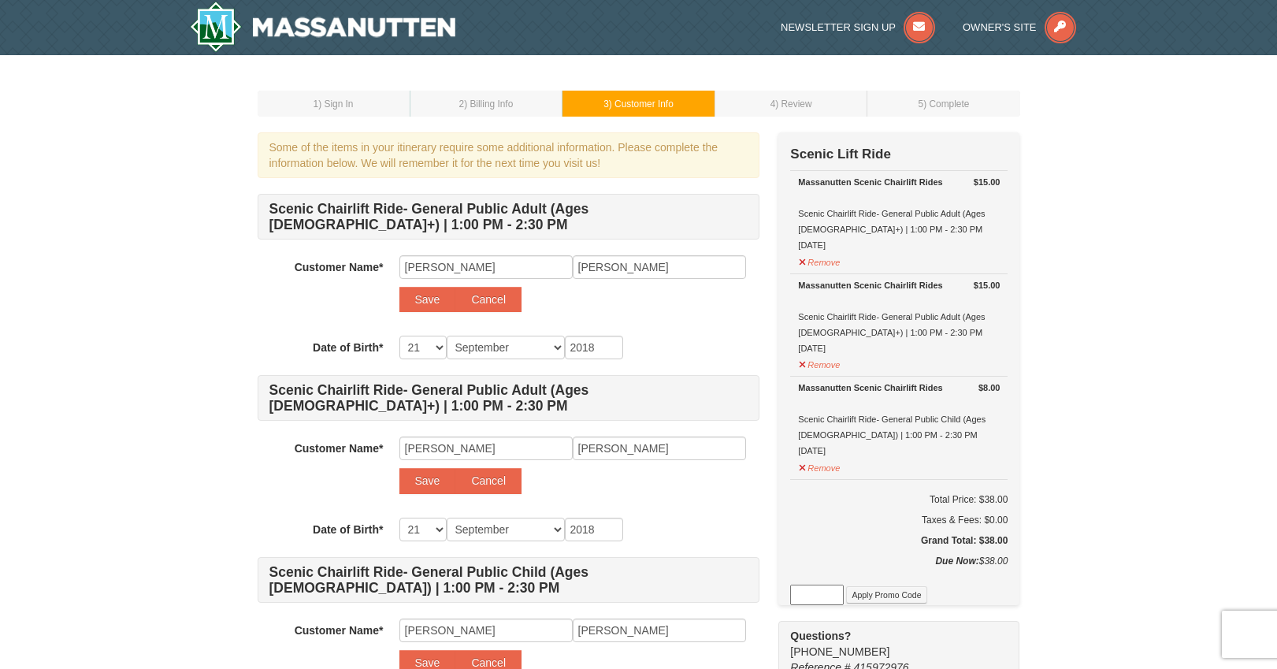
type input "2018"
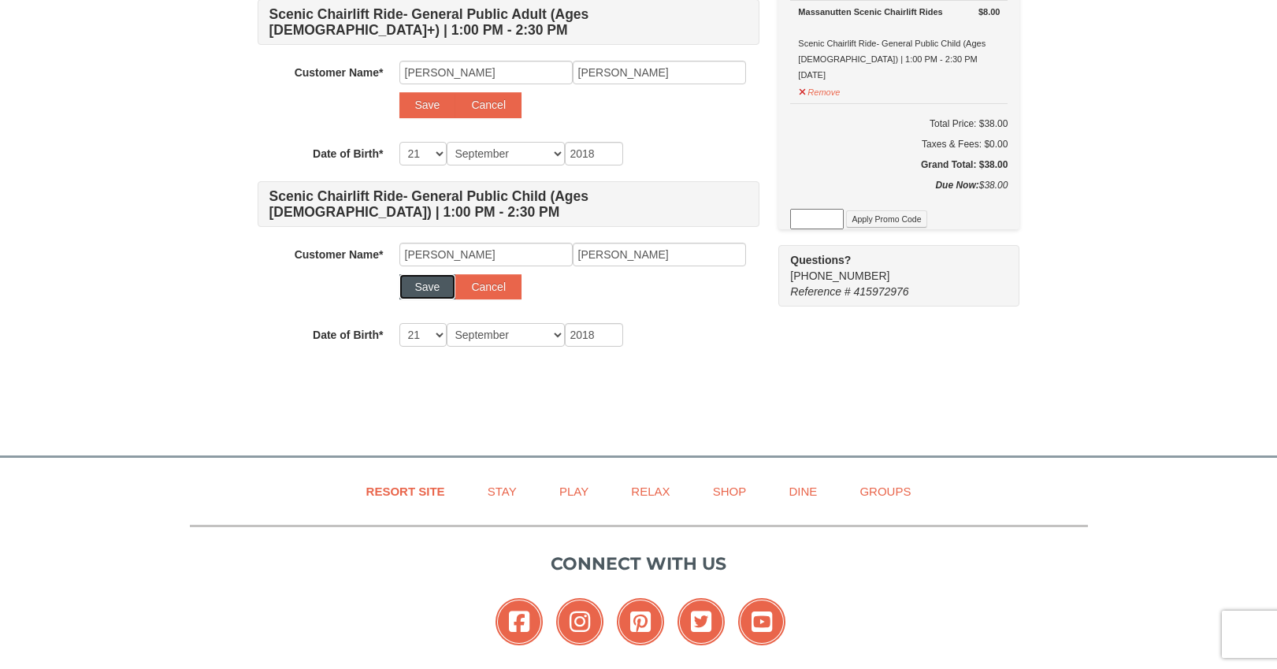
click at [436, 292] on button "Save" at bounding box center [428, 286] width 57 height 25
select select
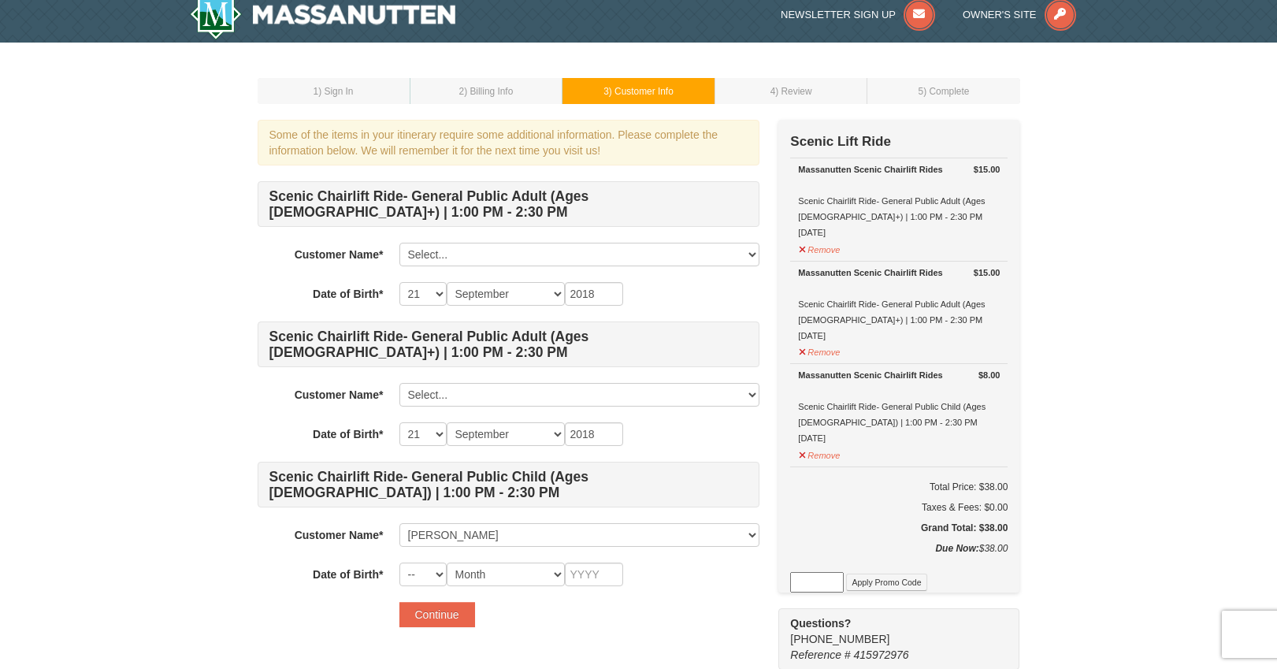
scroll to position [0, 0]
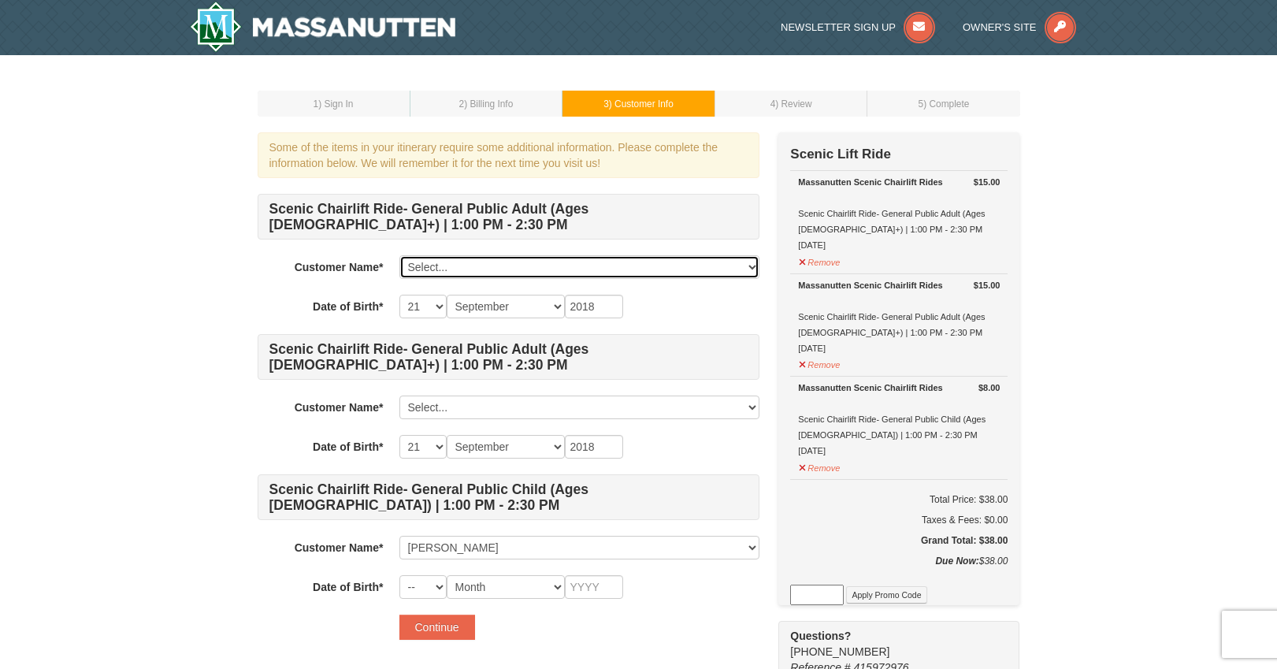
click at [421, 267] on select "Select... Kate Bergey Lydia Bergey Add New..." at bounding box center [580, 267] width 360 height 24
select select
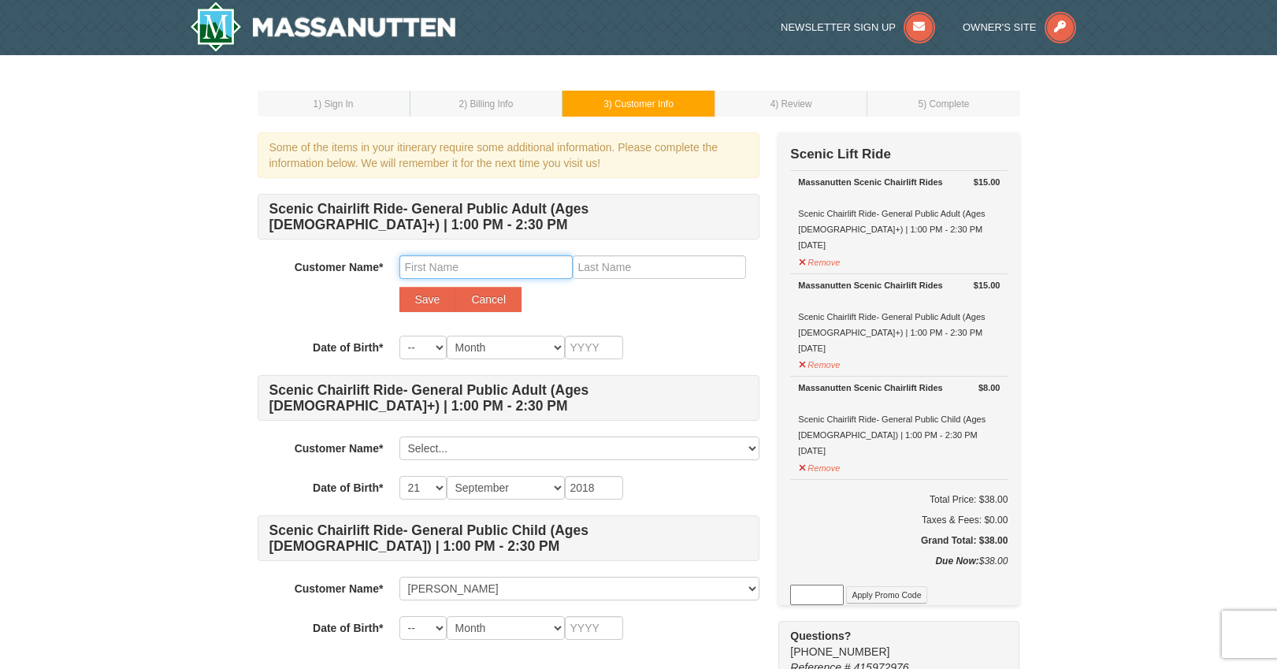
click at [429, 264] on input "text" at bounding box center [486, 267] width 173 height 24
type input "Steve"
type input "Nussbaum"
click at [426, 342] on select "-- 01 02 03 04 05 06 07 08 09 10 11 12 13 14 15 16 17 18 19 20 21 22 23 24 25 2…" at bounding box center [423, 348] width 47 height 24
select select "09"
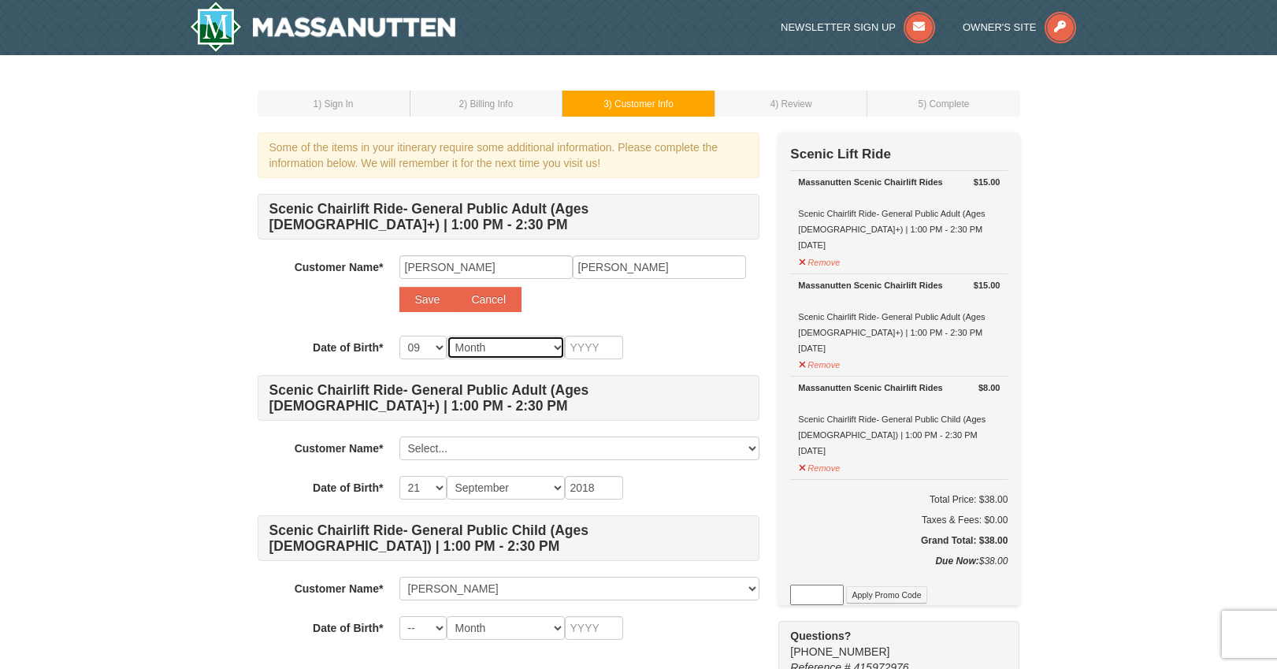
click at [479, 349] on select "Month January February March April May June July August September October Novem…" at bounding box center [506, 348] width 118 height 24
select select "02"
click at [579, 349] on input "text" at bounding box center [594, 348] width 58 height 24
type input "2"
type input "1956"
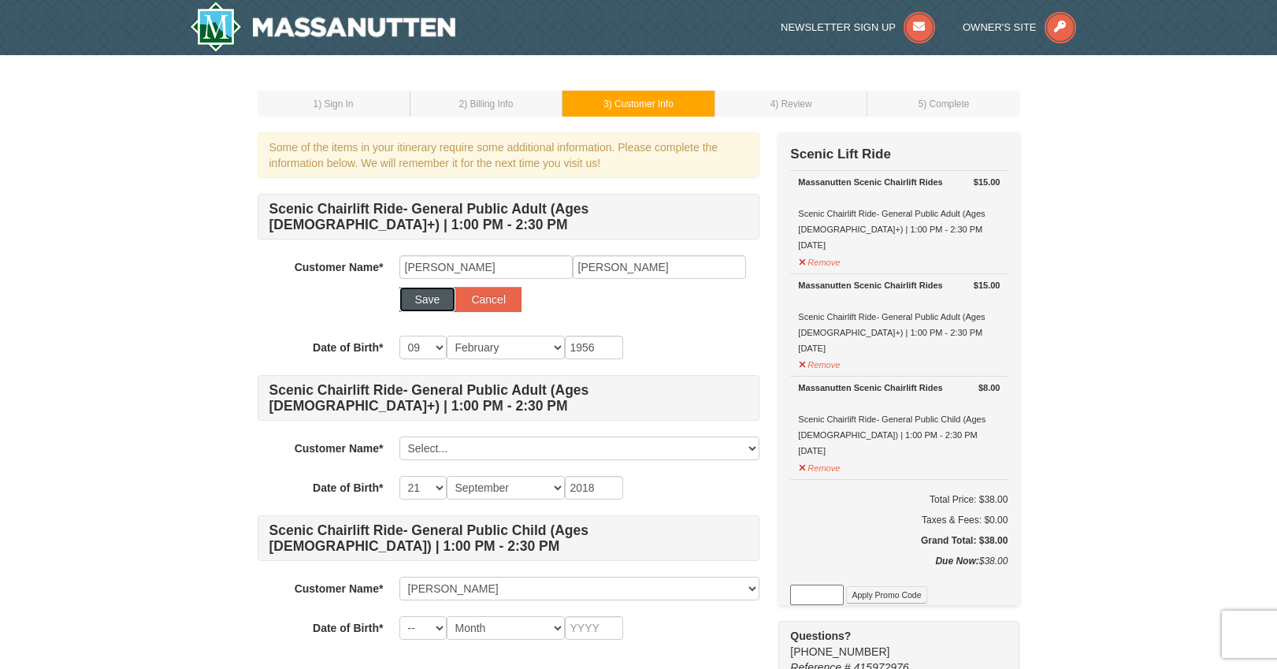
click at [407, 299] on button "Save" at bounding box center [428, 299] width 57 height 25
select select
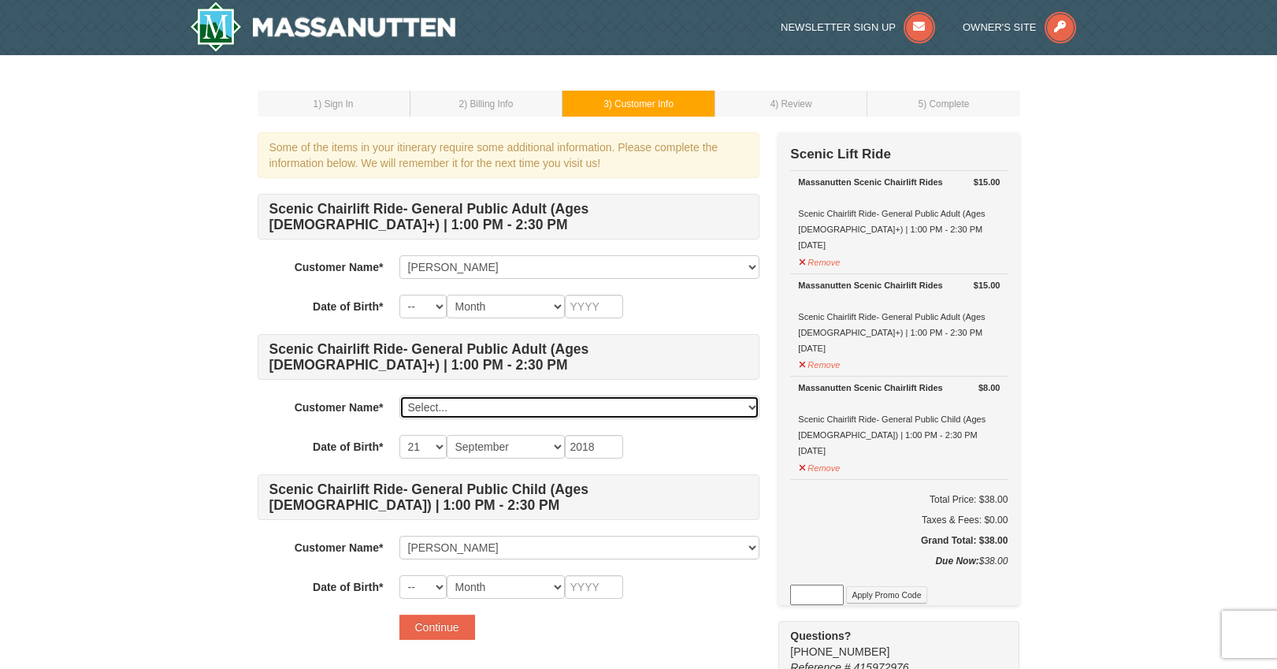
click at [422, 404] on select "Select... Kate Bergey Lydia Bergey Steve Nussbaum Add New..." at bounding box center [580, 408] width 360 height 24
select select
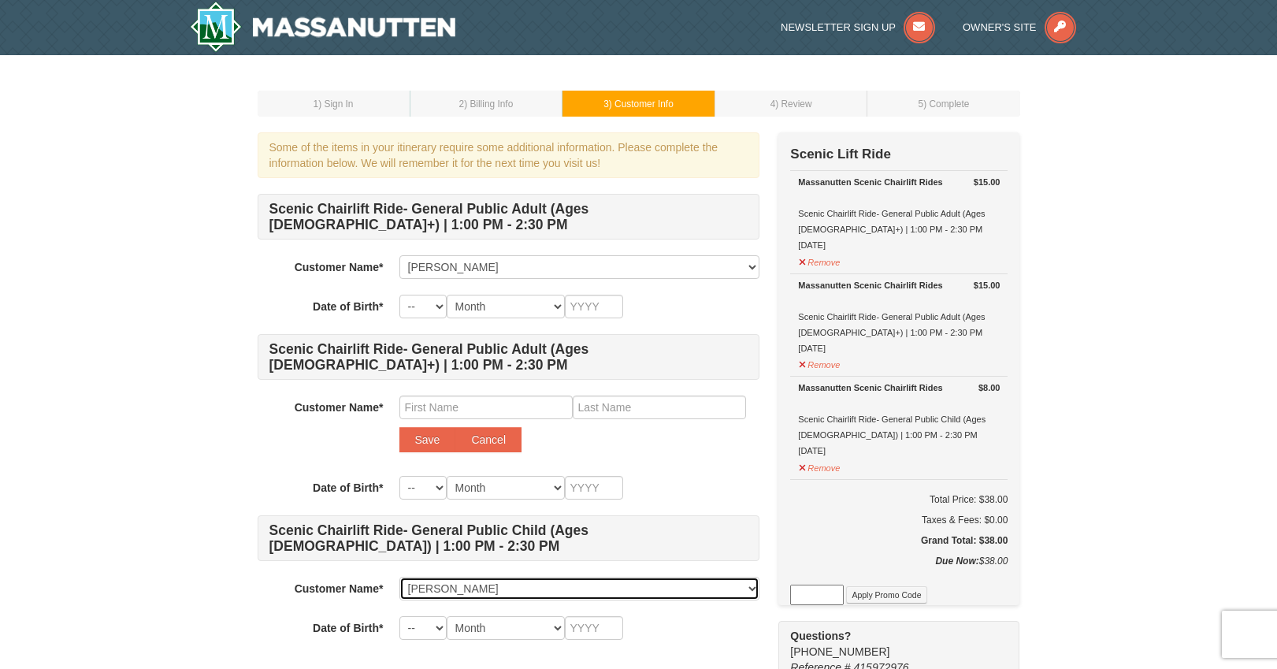
click at [437, 593] on select "Select... Kate Bergey Lydia Bergey Steve Nussbaum Add New..." at bounding box center [580, 589] width 360 height 24
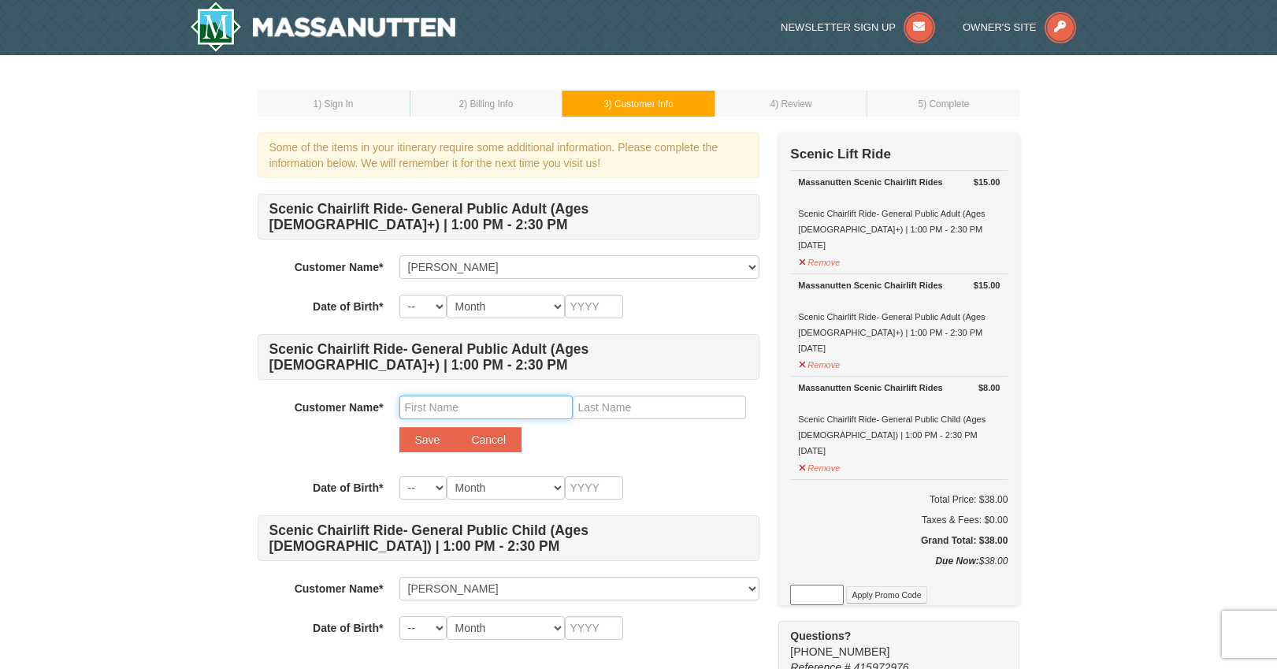
click at [413, 407] on input "text" at bounding box center [486, 408] width 173 height 24
type input "Kay"
type input "Nussbaum"
click at [419, 490] on select "-- 01 02 03 04 05 06 07 08 09 10 11 12 13 14 15 16 17 18 19 20 21 22 23 24 25 2…" at bounding box center [423, 488] width 47 height 24
select select "08"
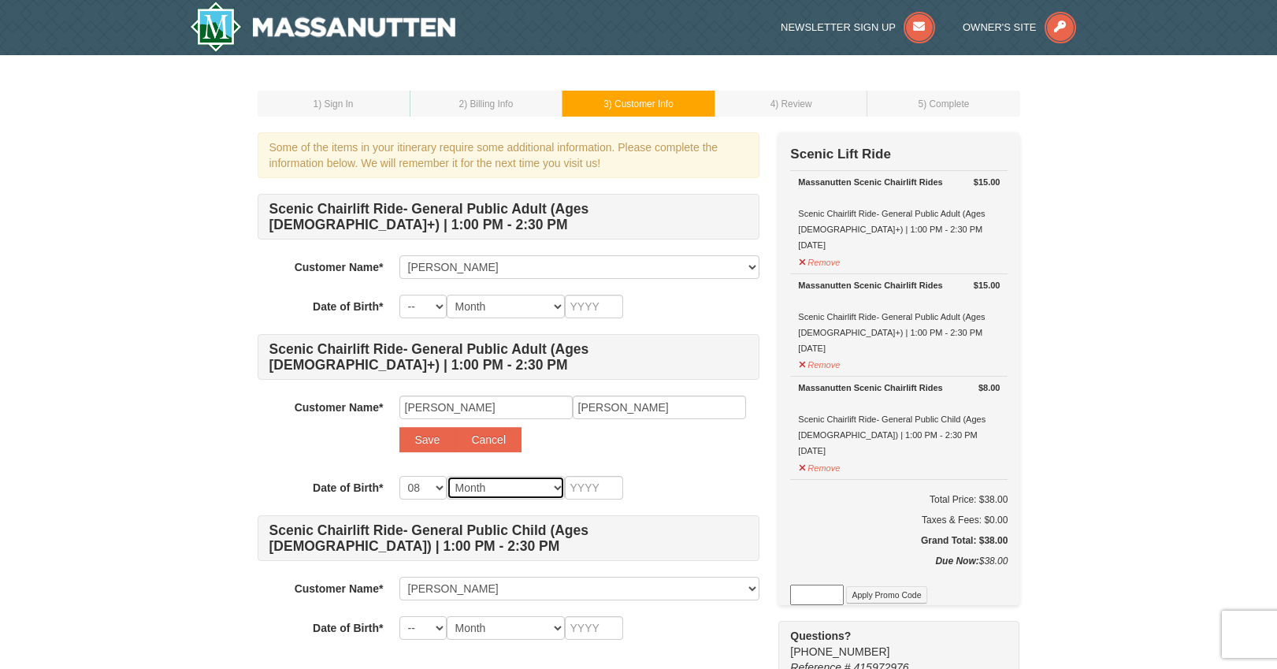
click at [463, 491] on select "Month January February March April May June July August September October Novem…" at bounding box center [506, 488] width 118 height 24
select select "10"
click at [580, 489] on input "text" at bounding box center [594, 488] width 58 height 24
type input "1956"
click at [407, 443] on button "Save" at bounding box center [428, 439] width 57 height 25
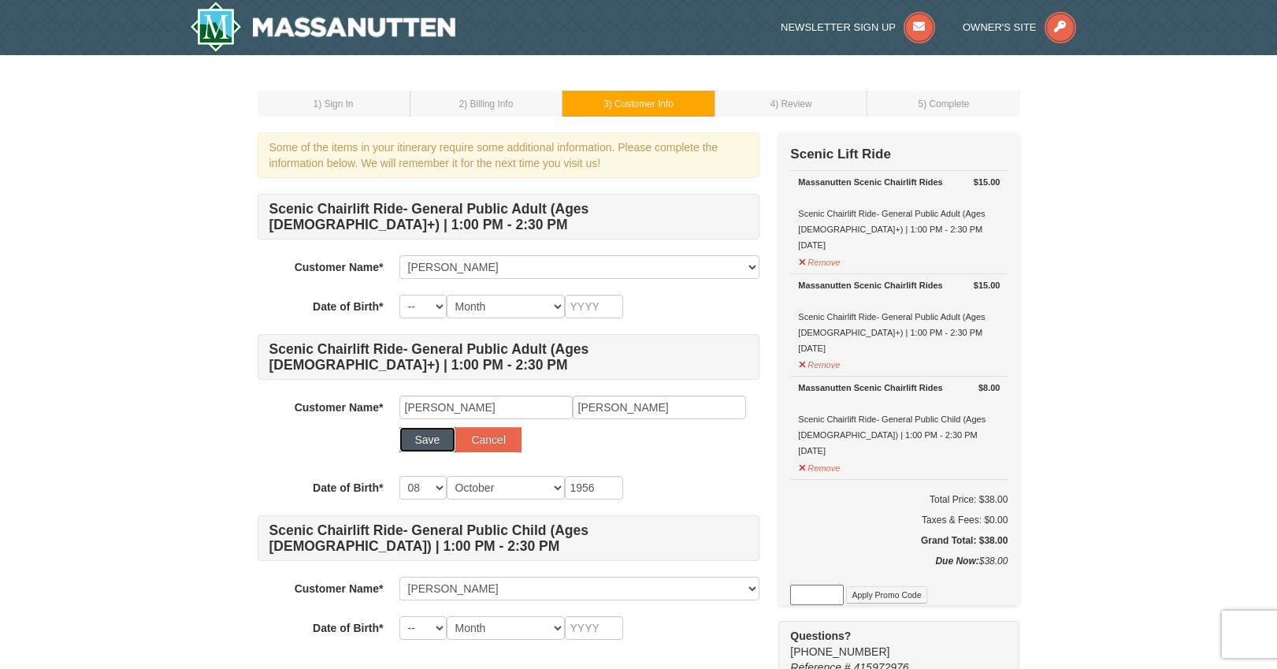
select select
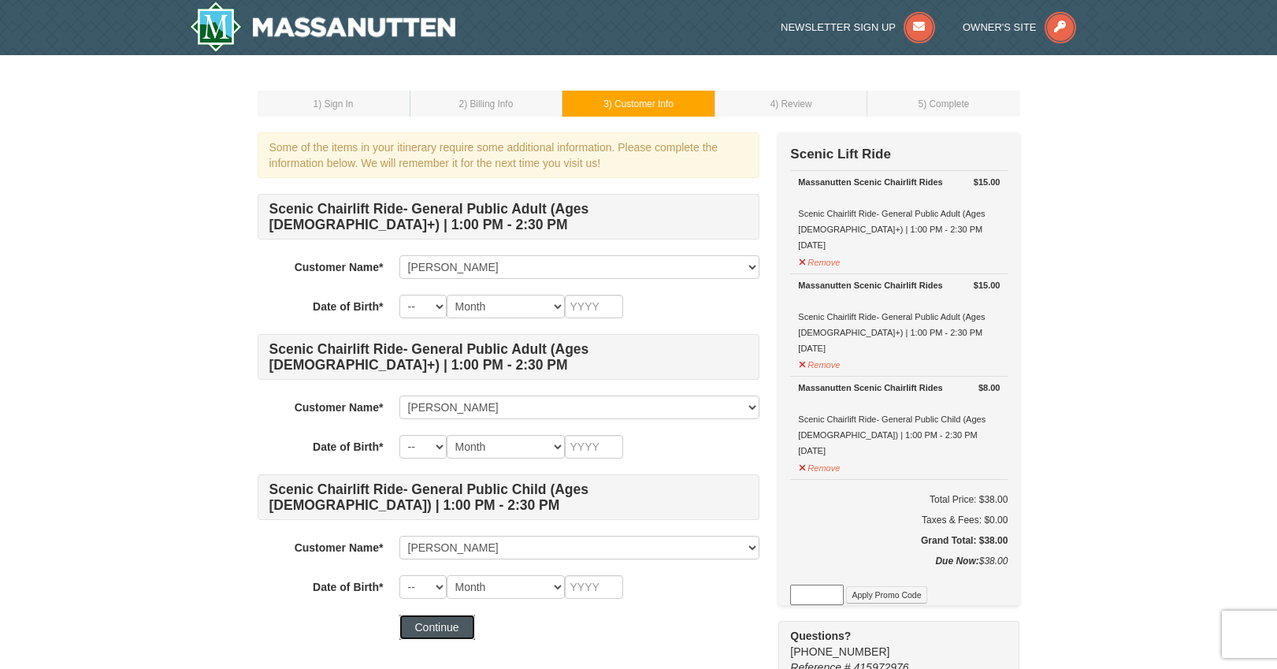
click at [444, 631] on button "Continue" at bounding box center [438, 627] width 76 height 25
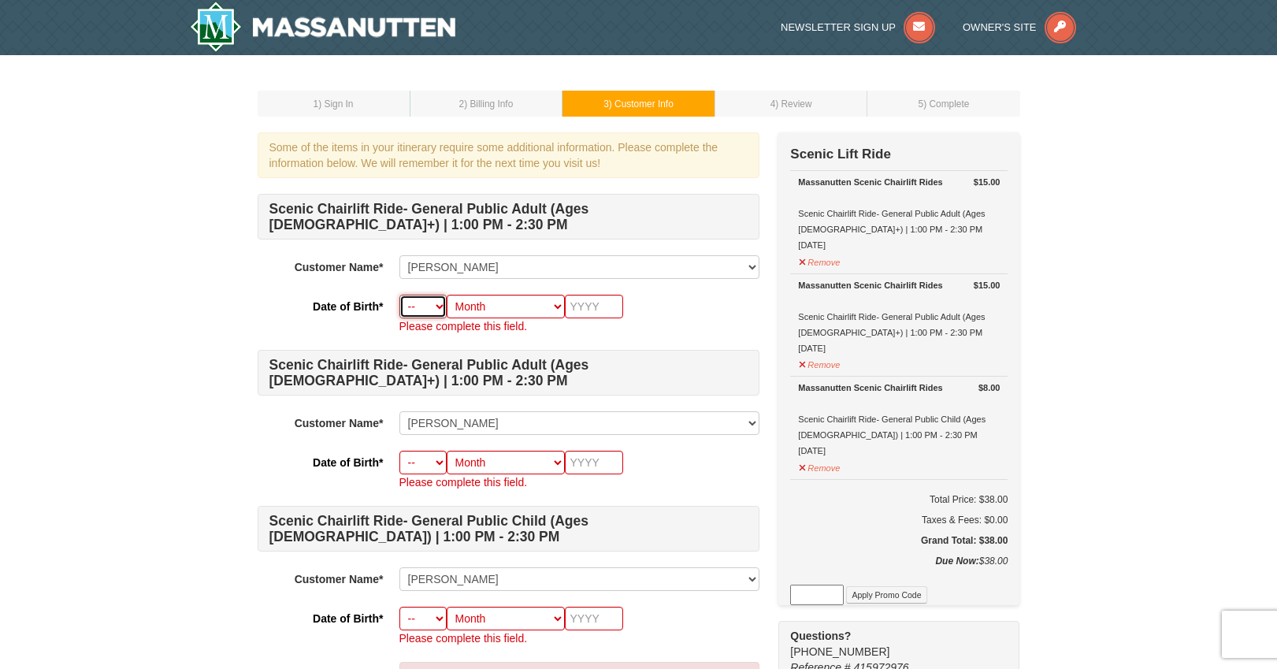
click at [429, 309] on select "-- 01 02 03 04 05 06 07 08 09 10 11 12 13 14 15 16 17 18 19 20 21 22 23 24 25 2…" at bounding box center [423, 307] width 47 height 24
select select "09"
click at [472, 311] on select "Month January February March April May June July August September October Novem…" at bounding box center [506, 307] width 118 height 24
select select "02"
click at [588, 307] on input "text" at bounding box center [594, 307] width 58 height 24
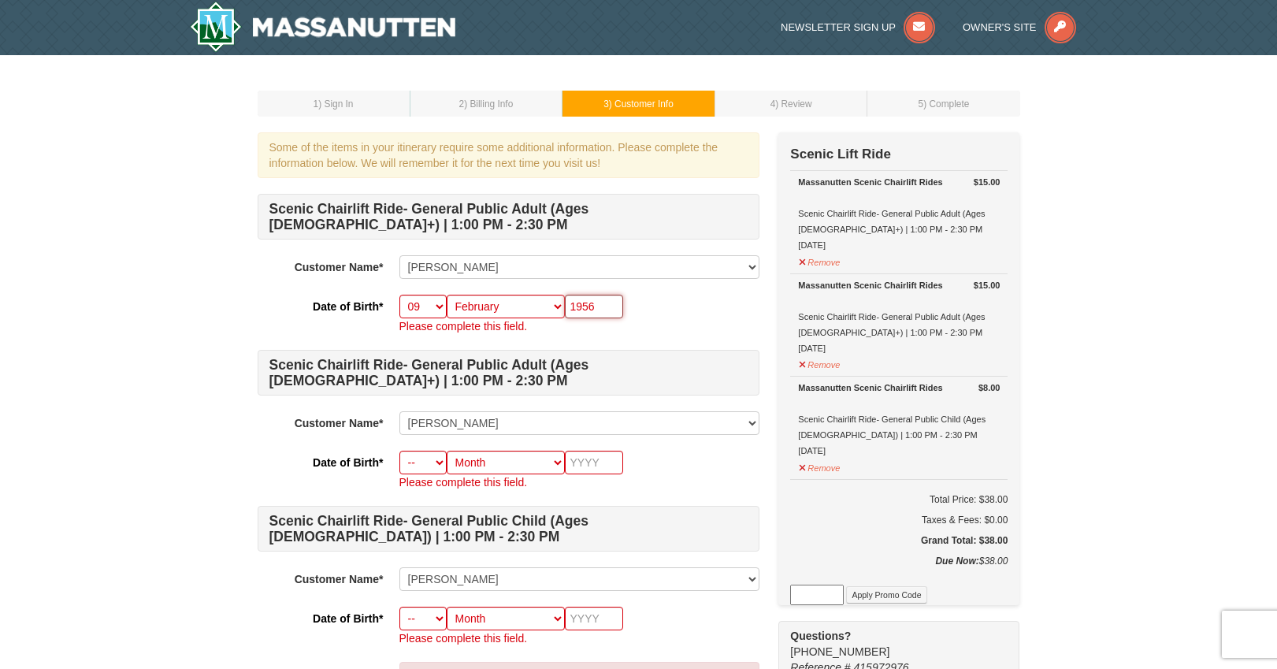
type input "1956"
click at [423, 465] on select "-- 01 02 03 04 05 06 07 08 09 10 11 12 13 14 15 16 17 18 19 20 21 22 23 24 25 2…" at bounding box center [423, 463] width 47 height 24
click at [422, 465] on select "-- 01 02 03 04 05 06 07 08 09 10 11 12 13 14 15 16 17 18 19 20 21 22 23 24 25 2…" at bounding box center [423, 463] width 47 height 24
select select "08"
click at [468, 470] on select "Month January February March April May June July August September October Novem…" at bounding box center [506, 463] width 118 height 24
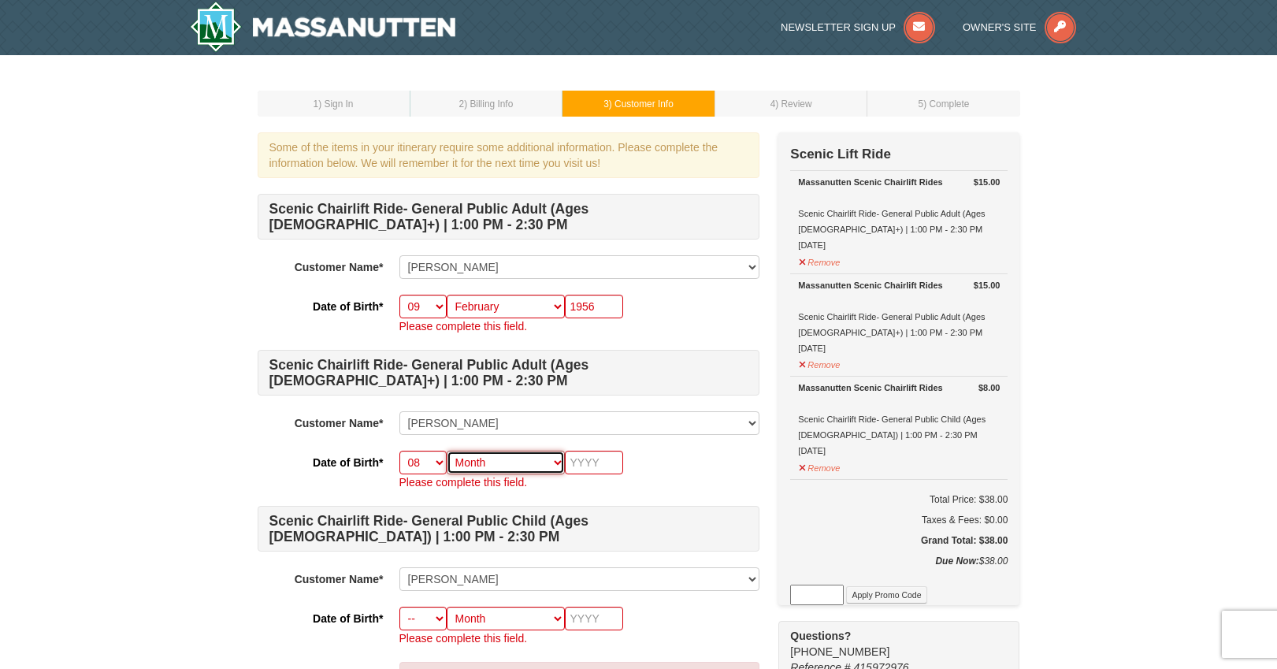
select select "10"
click at [579, 467] on input "text" at bounding box center [594, 463] width 58 height 24
click at [581, 463] on input "1855" at bounding box center [594, 463] width 58 height 24
type input "1955"
click at [426, 619] on select "-- 01 02 03 04 05 06 07 08 09 10 11 12 13 14 15 16 17 18 19 20 21 22 23 24 25 2…" at bounding box center [423, 619] width 47 height 24
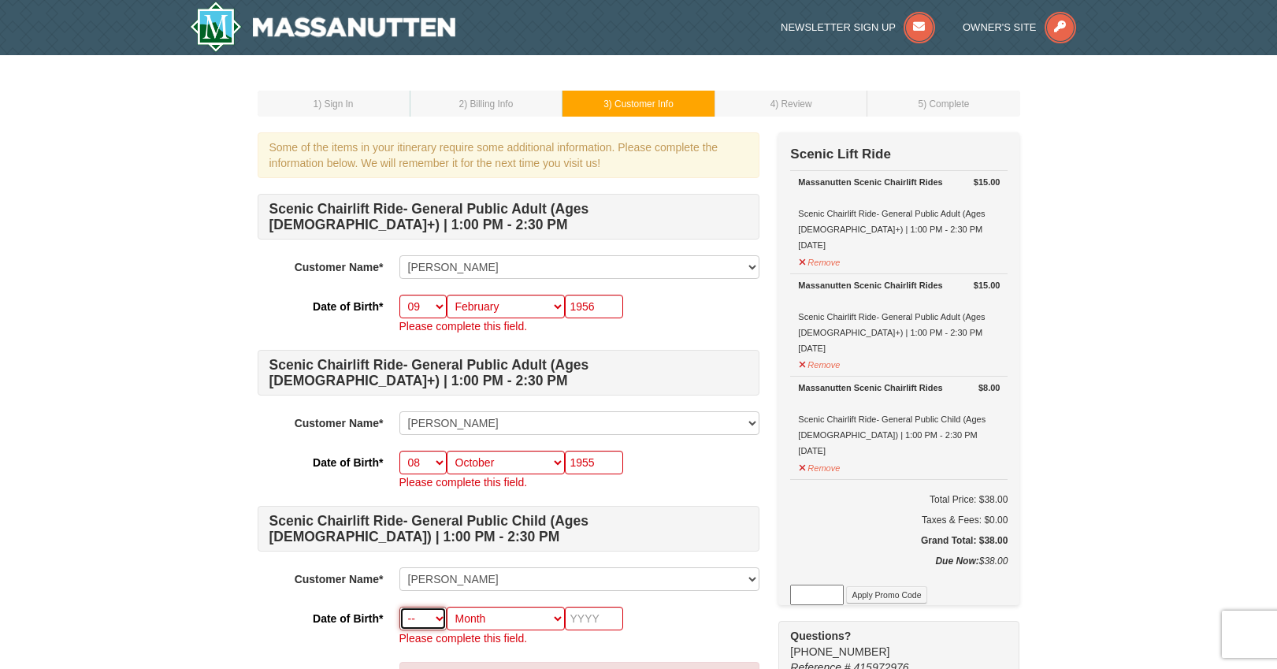
select select "21"
click at [501, 624] on select "Month January February March April May June July August September October Novem…" at bounding box center [506, 619] width 118 height 24
select select "09"
click at [600, 620] on input "text" at bounding box center [594, 619] width 58 height 24
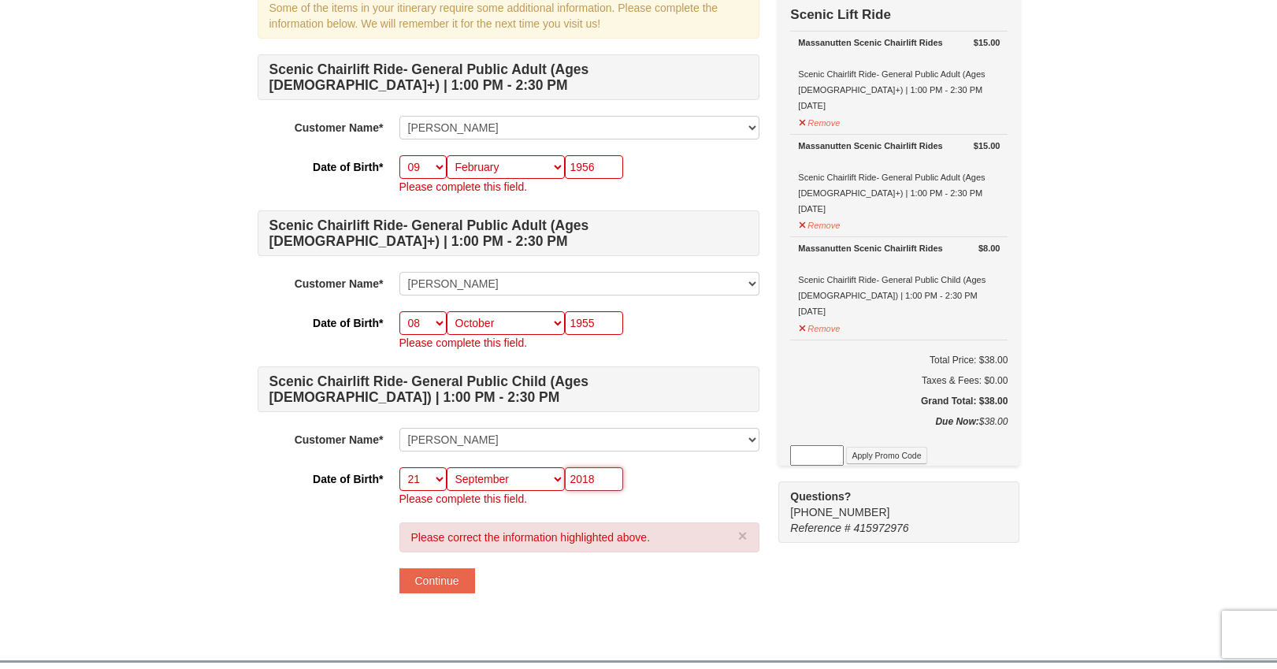
scroll to position [303, 0]
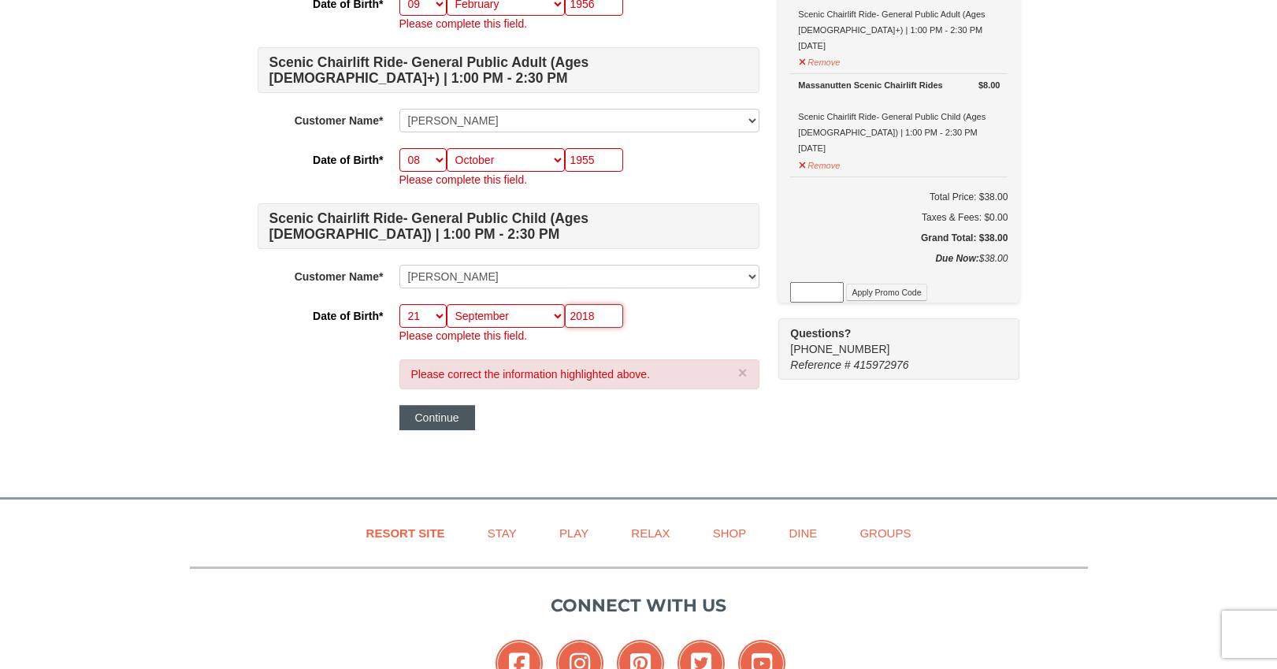
type input "2018"
click at [430, 418] on button "Continue" at bounding box center [438, 417] width 76 height 25
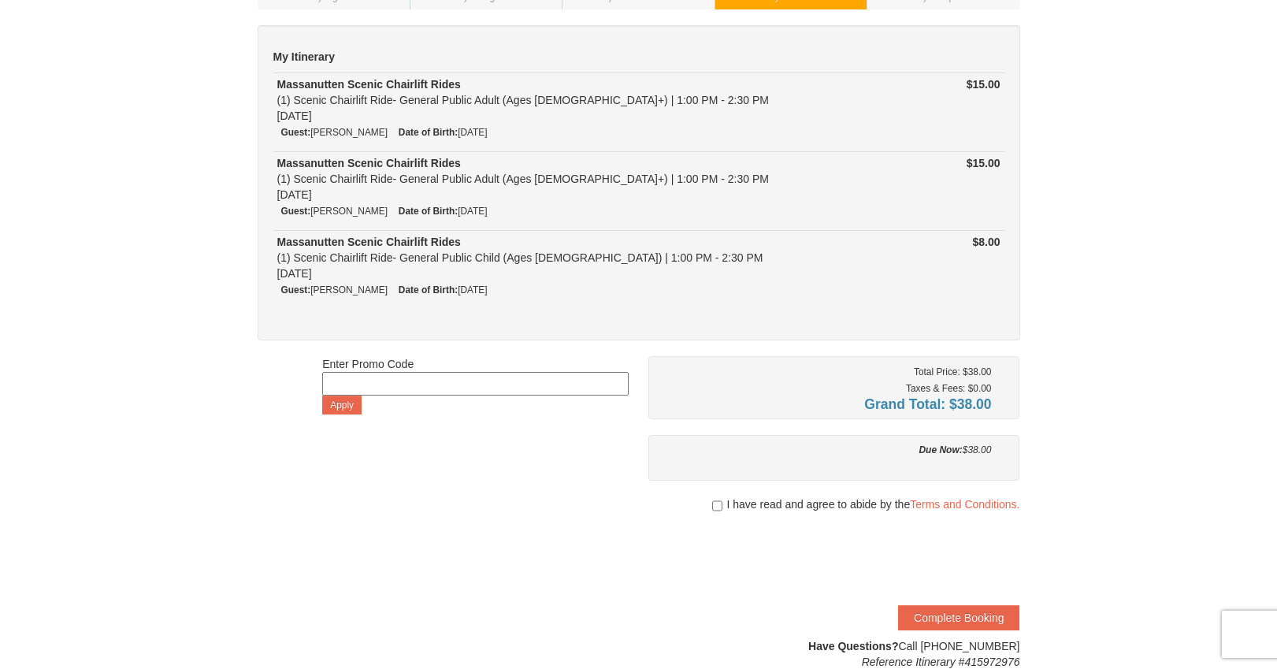
scroll to position [282, 0]
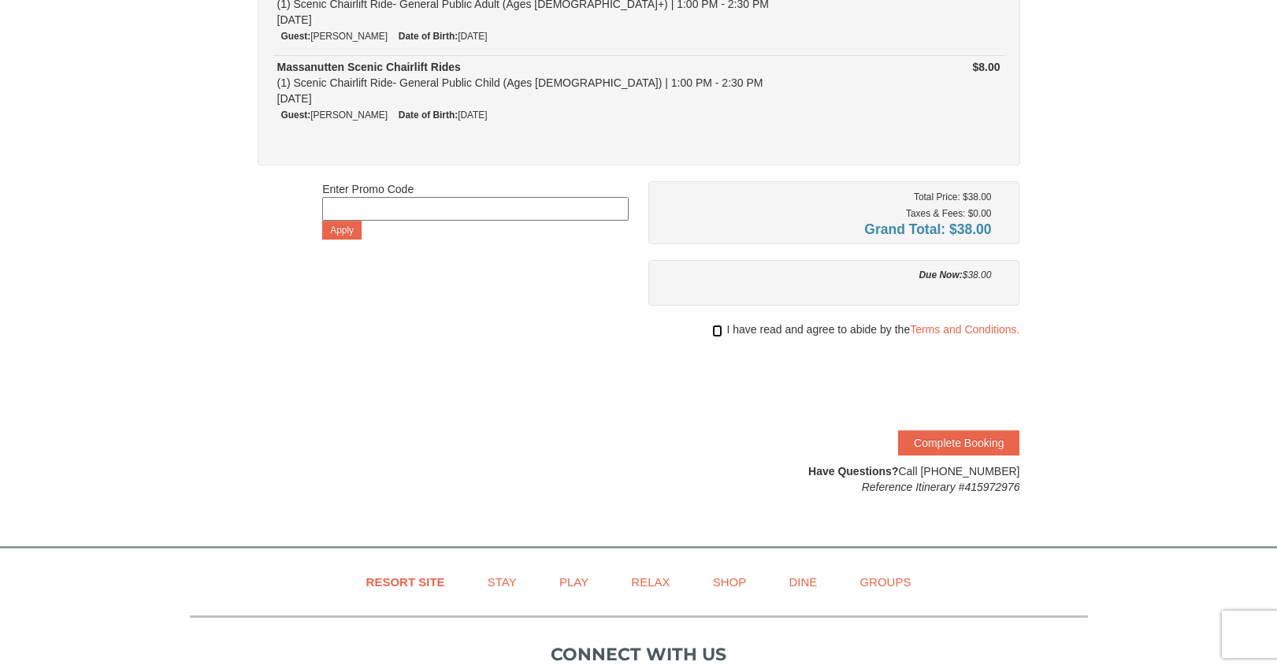
click at [713, 331] on input "checkbox" at bounding box center [717, 331] width 10 height 13
checkbox input "true"
click at [933, 446] on button "Complete Booking" at bounding box center [958, 442] width 121 height 25
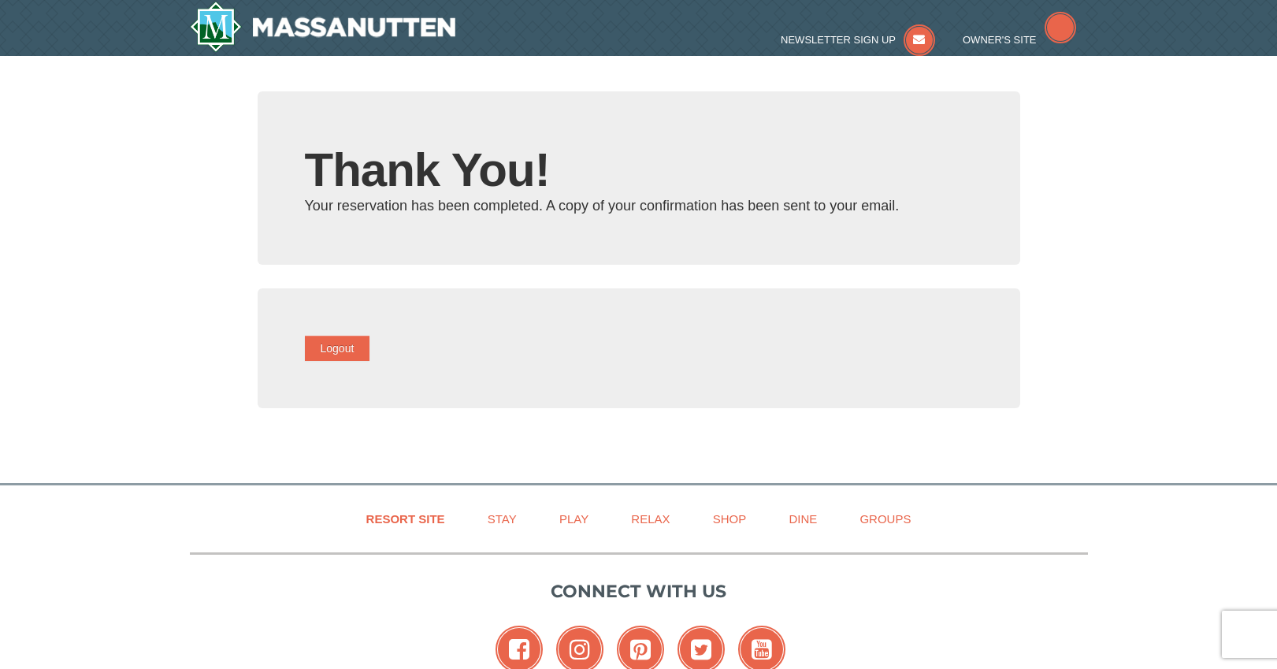
type input "[PERSON_NAME][EMAIL_ADDRESS][PERSON_NAME][DOMAIN_NAME]"
